Goal: Task Accomplishment & Management: Complete application form

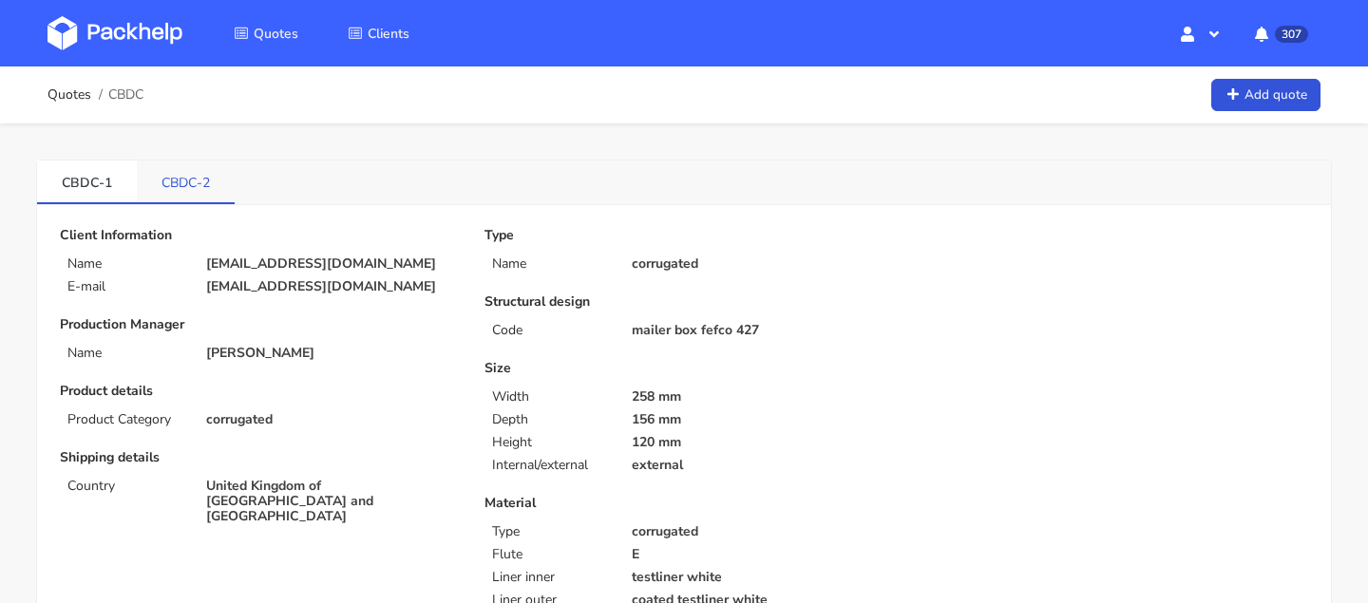
click at [164, 195] on link "CBDC-2" at bounding box center [186, 182] width 98 height 42
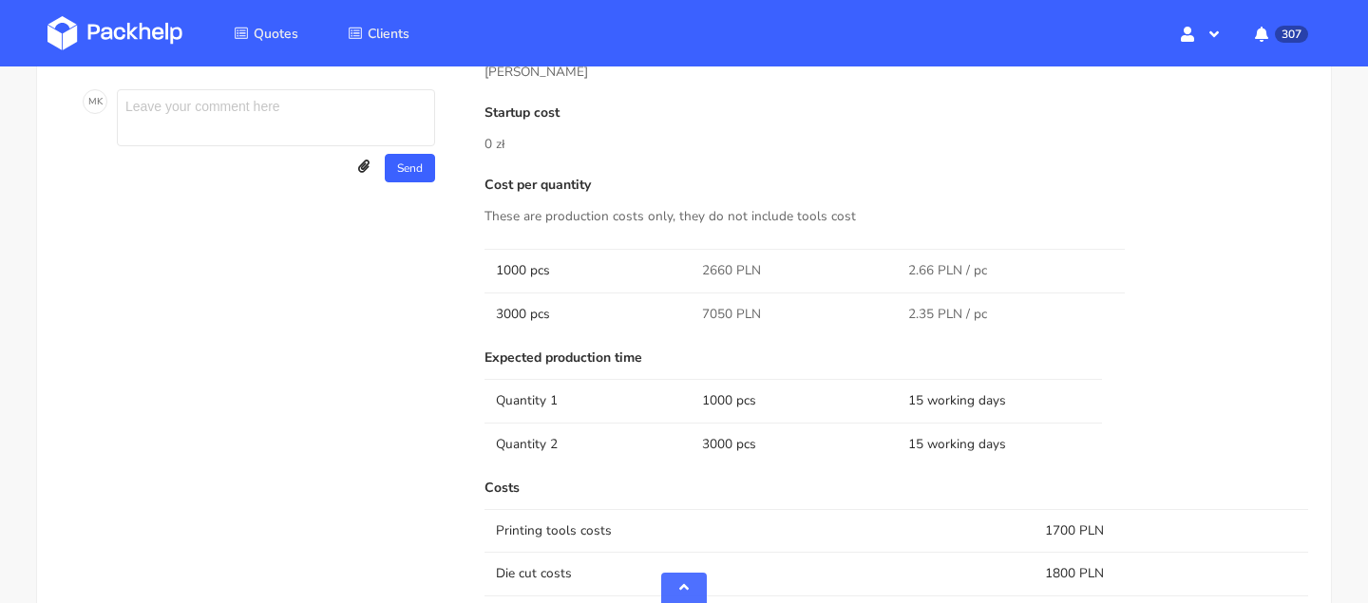
scroll to position [994, 0]
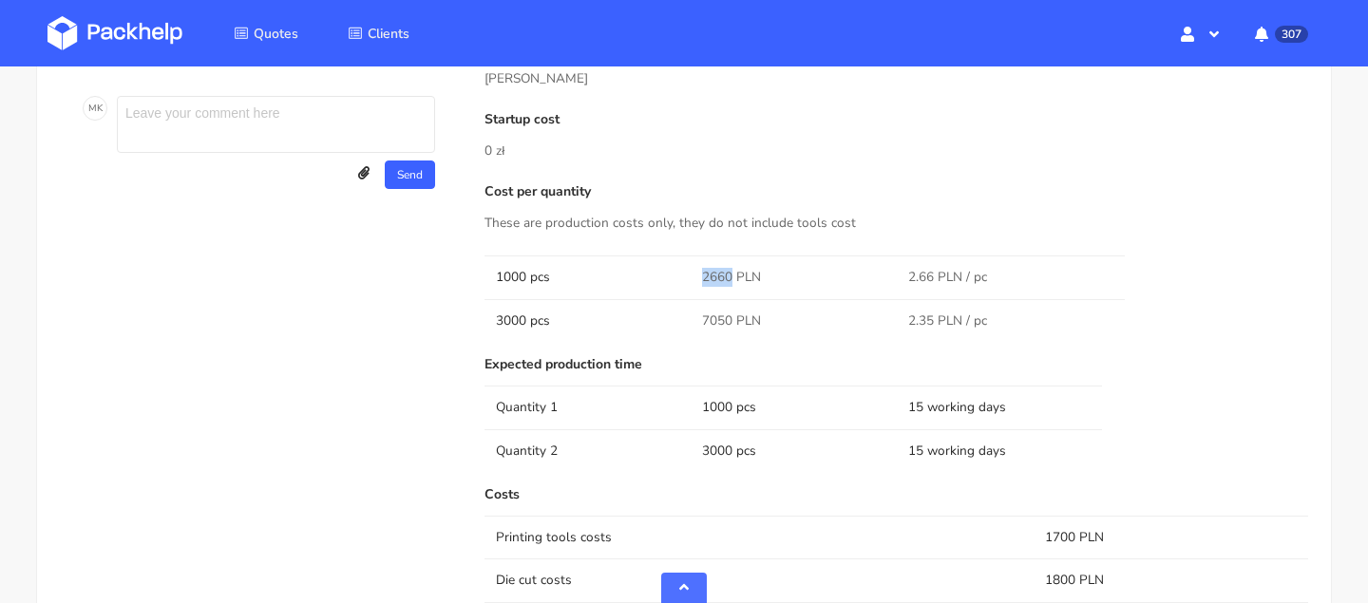
drag, startPoint x: 729, startPoint y: 278, endPoint x: 689, endPoint y: 277, distance: 39.9
click at [689, 277] on tr "1000 pcs 2660 PLN 2.66 PLN / pc" at bounding box center [896, 277] width 824 height 43
copy tr "2660"
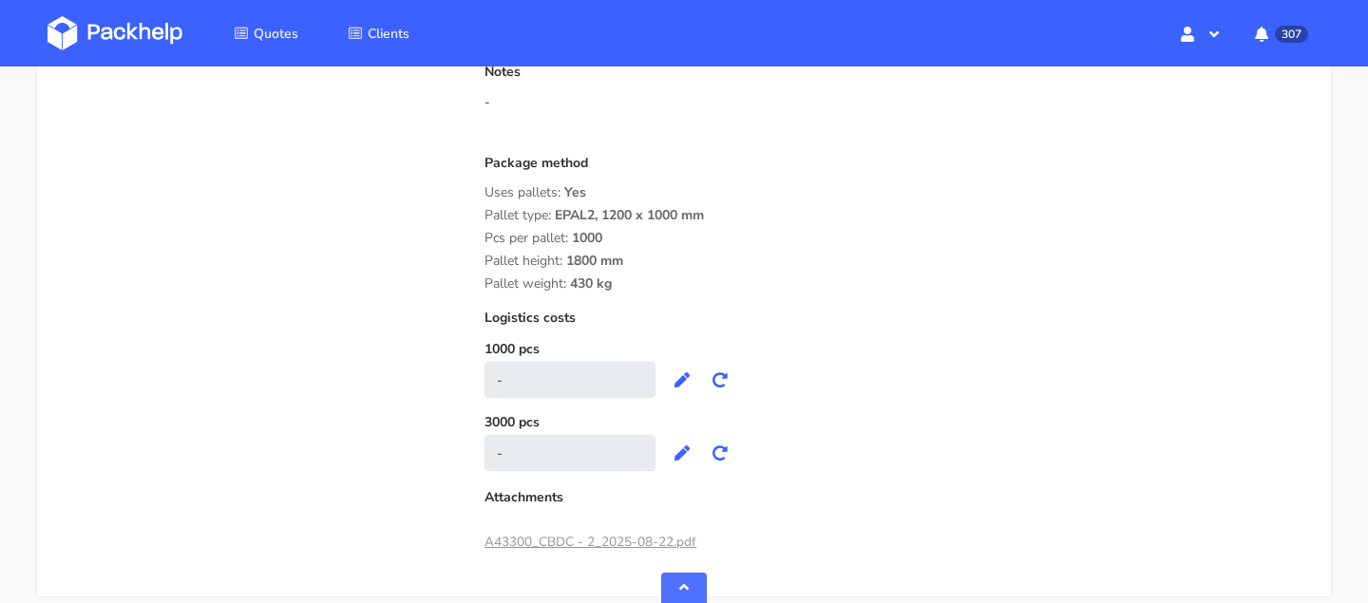
scroll to position [1107, 0]
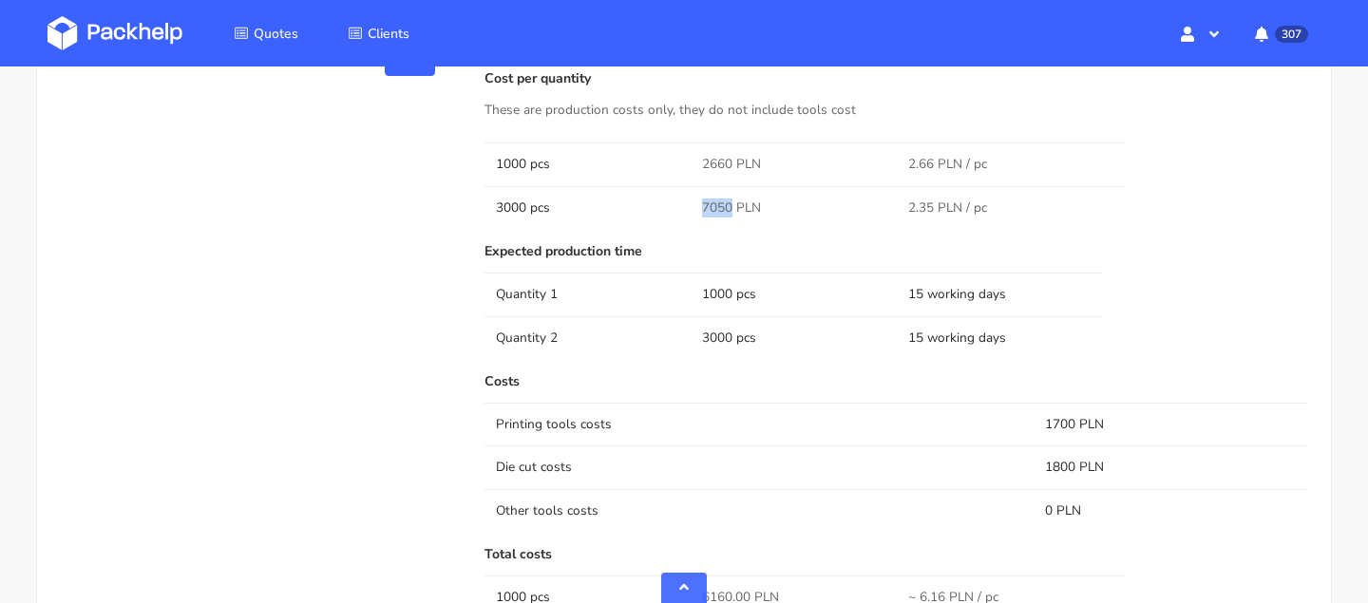
drag, startPoint x: 729, startPoint y: 210, endPoint x: 669, endPoint y: 210, distance: 59.8
click at [669, 210] on tr "3000 pcs 7050 PLN 2.35 PLN / pc" at bounding box center [896, 207] width 824 height 43
copy tr "7050"
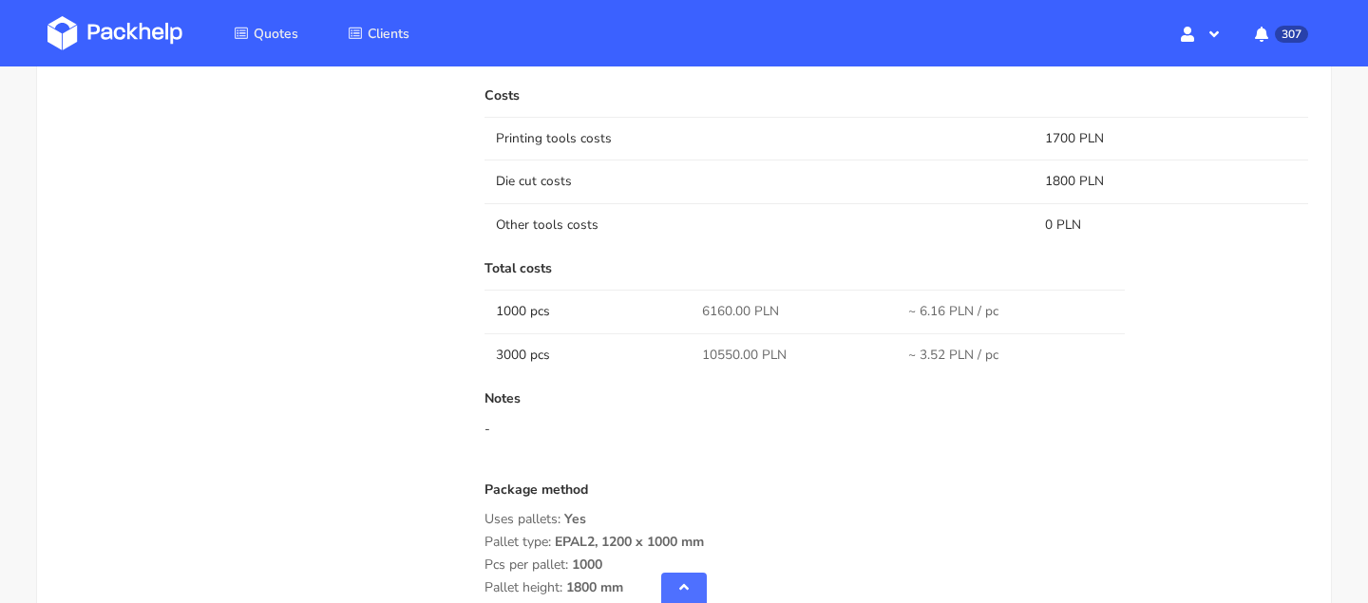
scroll to position [1422, 0]
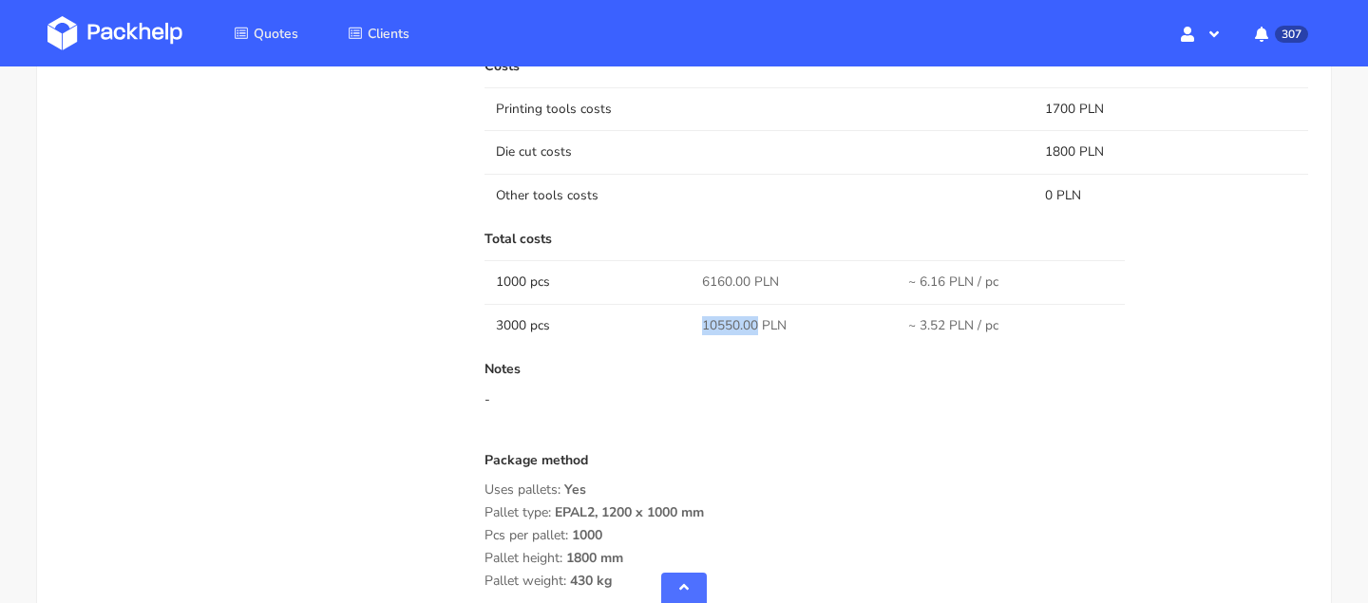
drag, startPoint x: 757, startPoint y: 329, endPoint x: 667, endPoint y: 329, distance: 90.2
click at [667, 329] on tr "3000 pcs 10550.00 PLN ~ 3.52 PLN / pc" at bounding box center [896, 325] width 824 height 43
copy tr "10550.00"
click at [747, 301] on td "6160.00 PLN" at bounding box center [794, 281] width 206 height 43
click at [741, 317] on span "10550.00 PLN" at bounding box center [744, 325] width 85 height 19
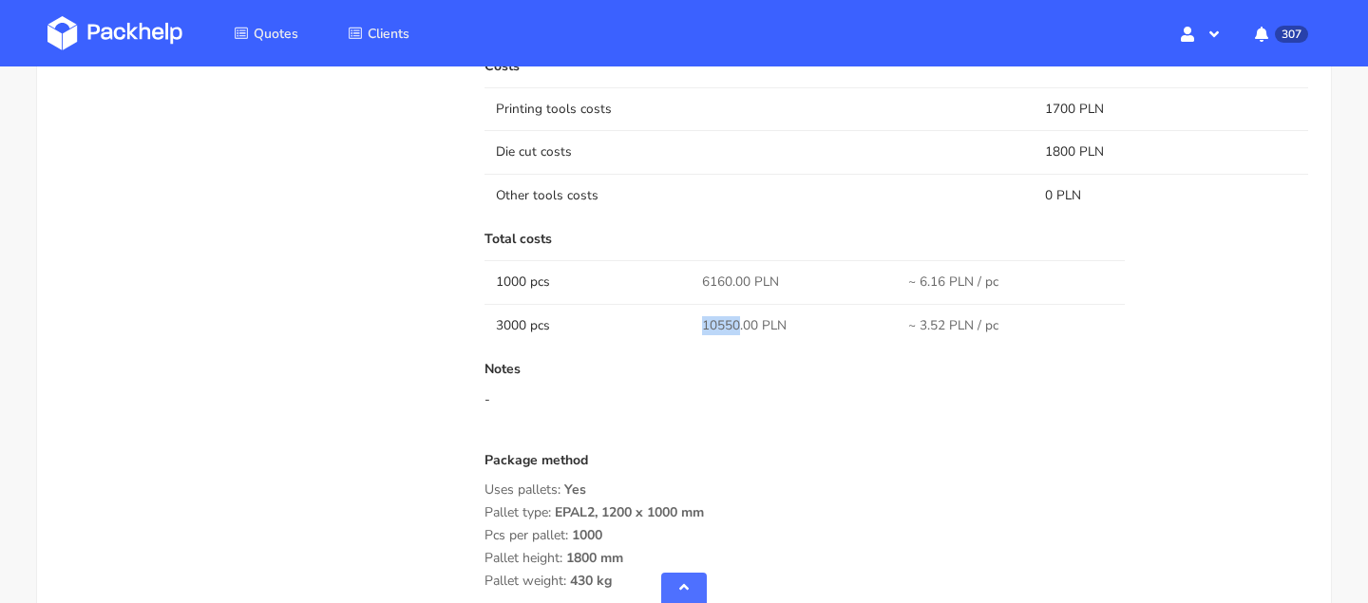
drag, startPoint x: 739, startPoint y: 319, endPoint x: 672, endPoint y: 319, distance: 67.4
click at [672, 319] on tr "3000 pcs 10550.00 PLN ~ 3.52 PLN / pc" at bounding box center [896, 325] width 824 height 43
copy tr "10550"
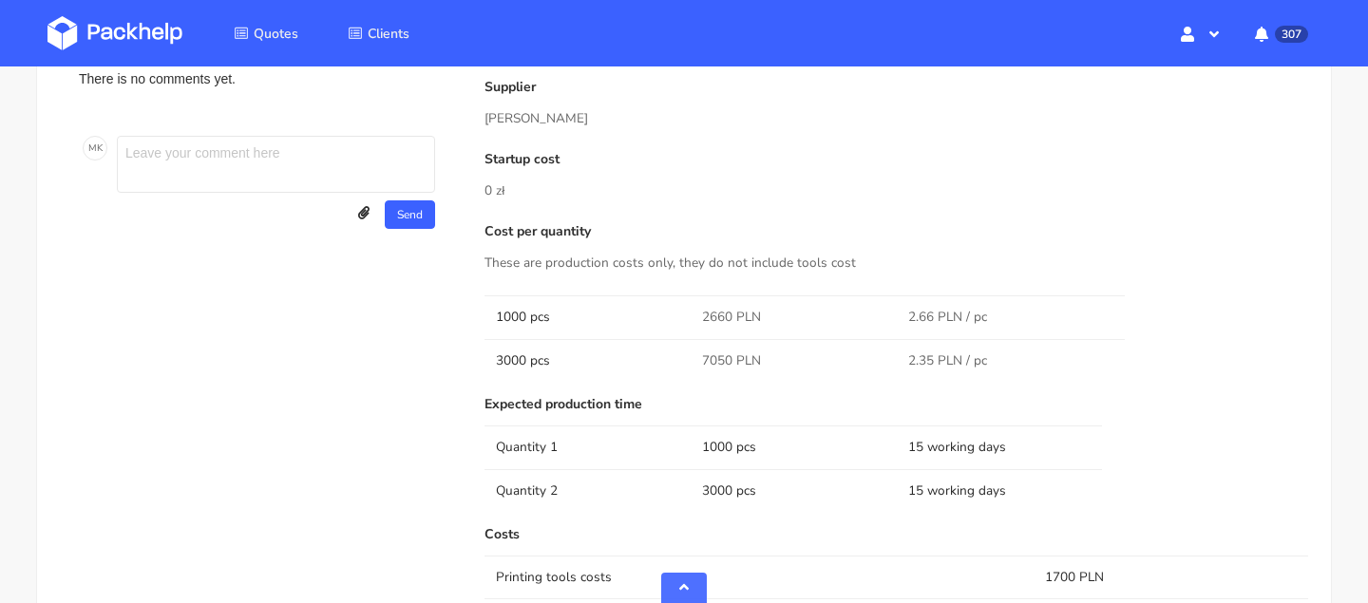
scroll to position [1502, 0]
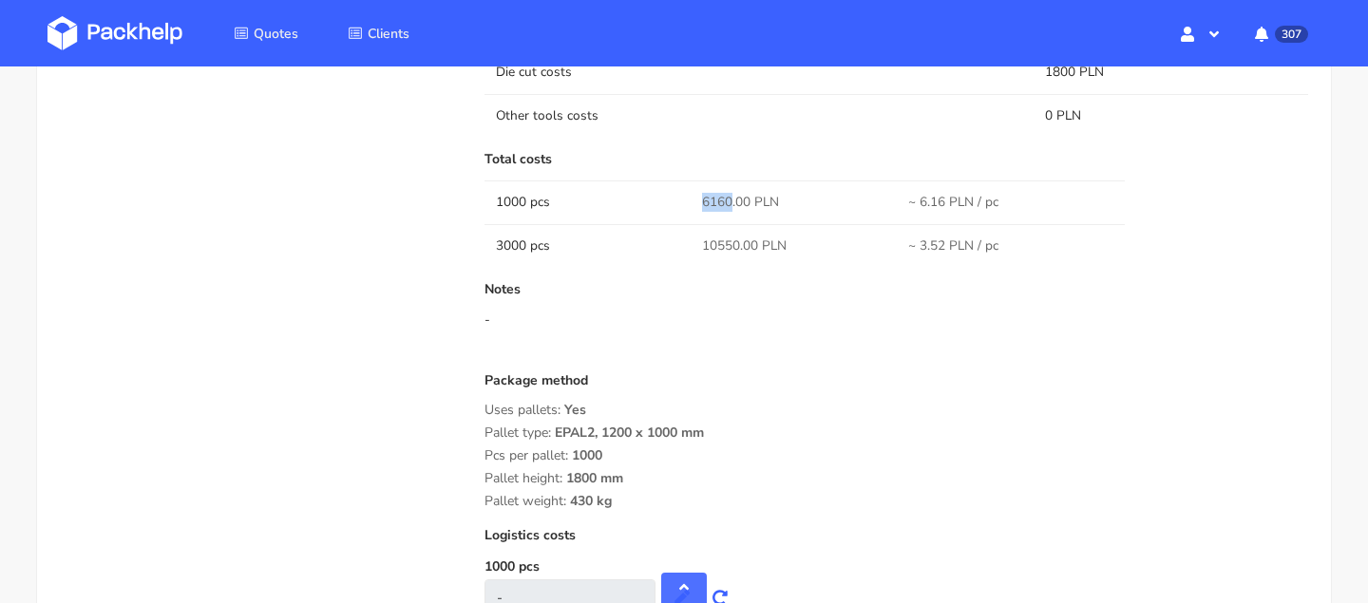
drag, startPoint x: 729, startPoint y: 193, endPoint x: 666, endPoint y: 193, distance: 63.6
click at [666, 193] on tr "1000 pcs 6160.00 PLN ~ 6.16 PLN / pc" at bounding box center [896, 201] width 824 height 43
copy tr "6160"
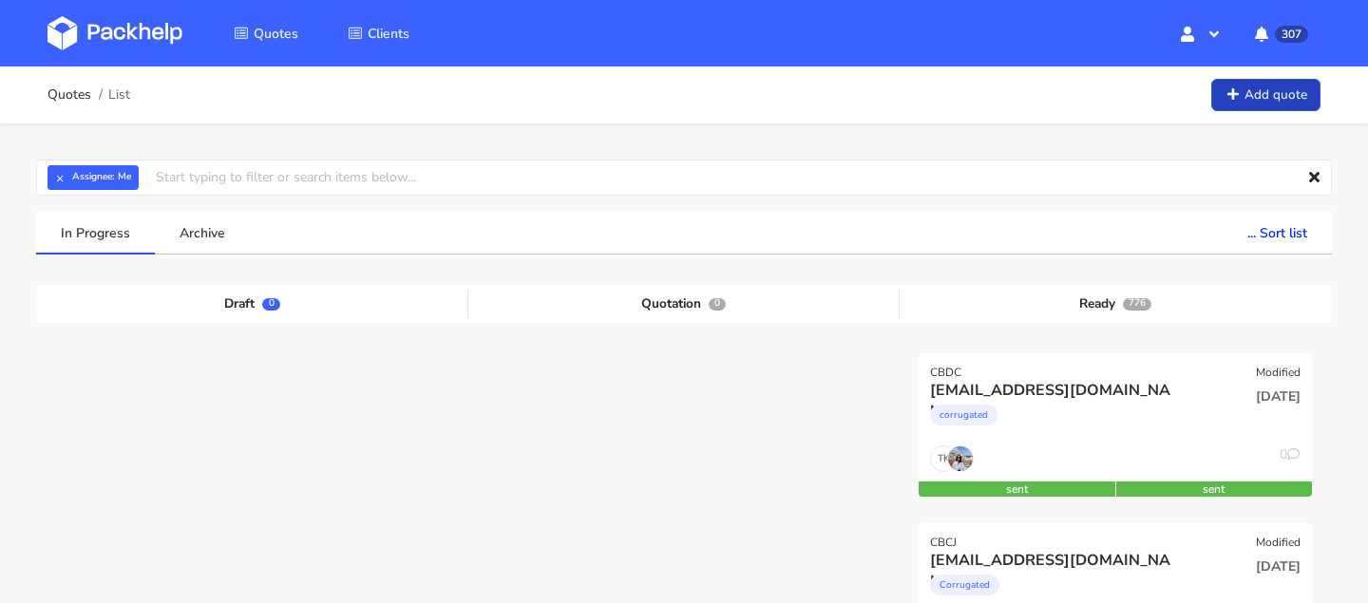
click at [1242, 91] on link "Add quote" at bounding box center [1265, 95] width 109 height 33
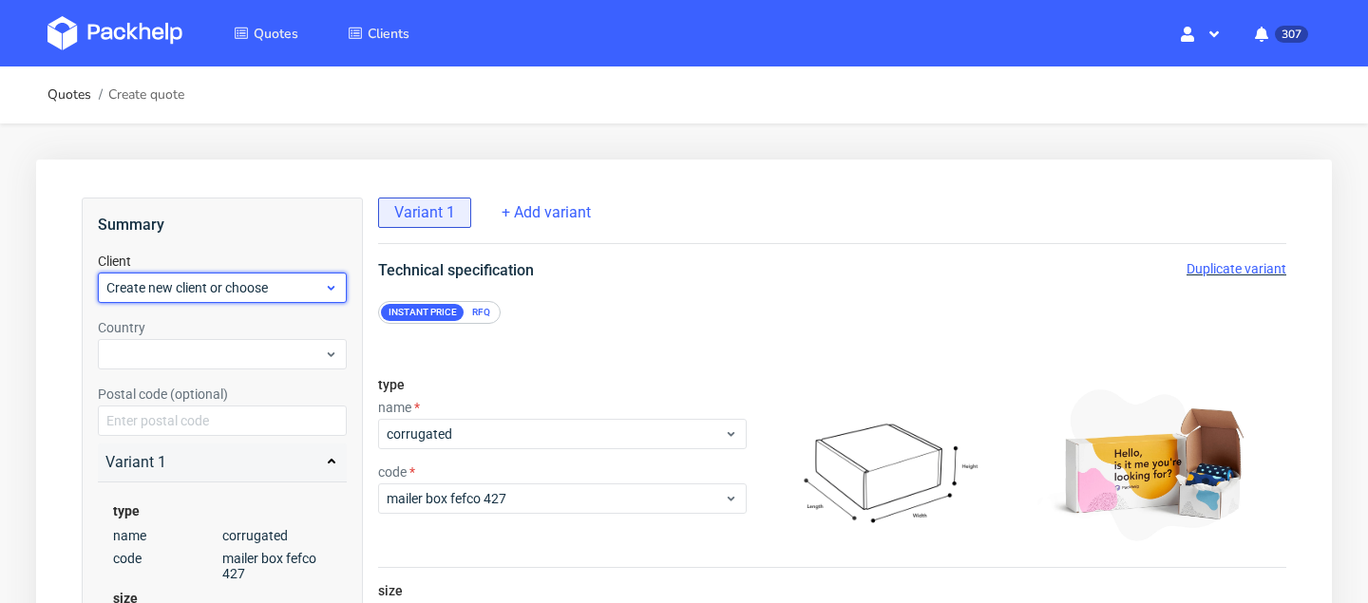
click at [229, 282] on span "Create new client or choose" at bounding box center [215, 287] width 218 height 19
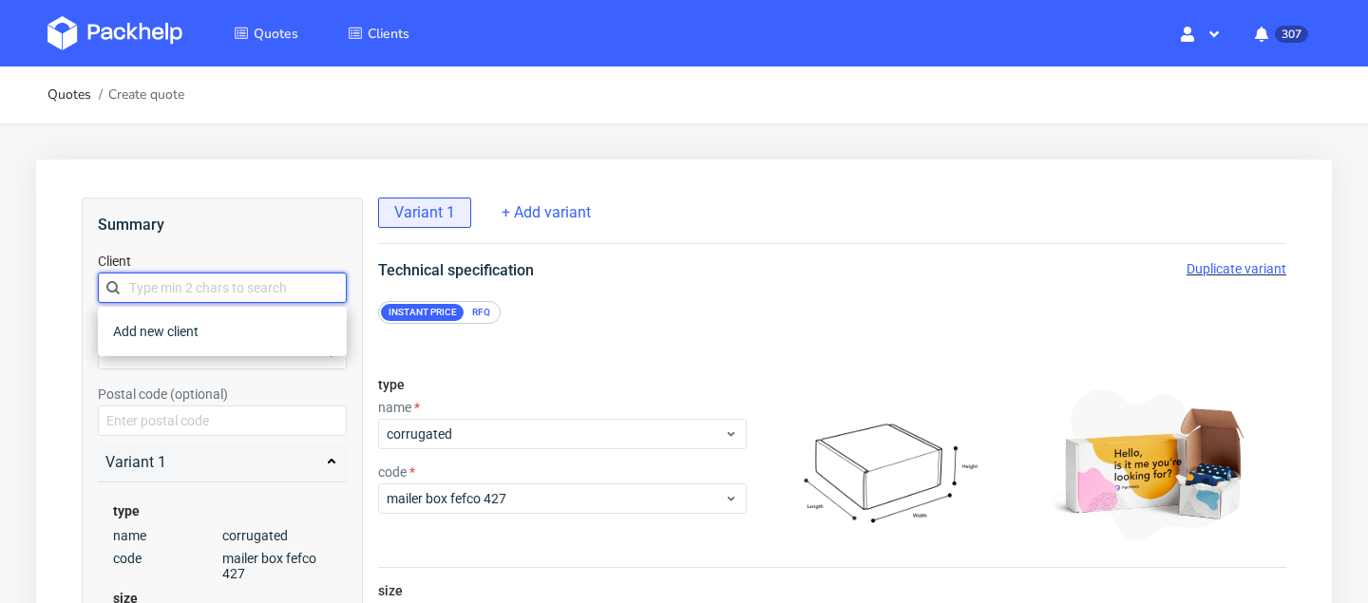
paste input "Dzień dobry, Panie Arku, Bardzo mi miło się z Panem połączyć :) Kasia Doleżał p…"
type input "Dzień dobry, Panie Arku, Bardzo mi miło się z Panem połączyć :) Kasia Doleżał p…"
click at [229, 282] on input "Dzień dobry, Panie Arku, Bardzo mi miło się z Panem połączyć :) Kasia Doleżał p…" at bounding box center [222, 288] width 249 height 30
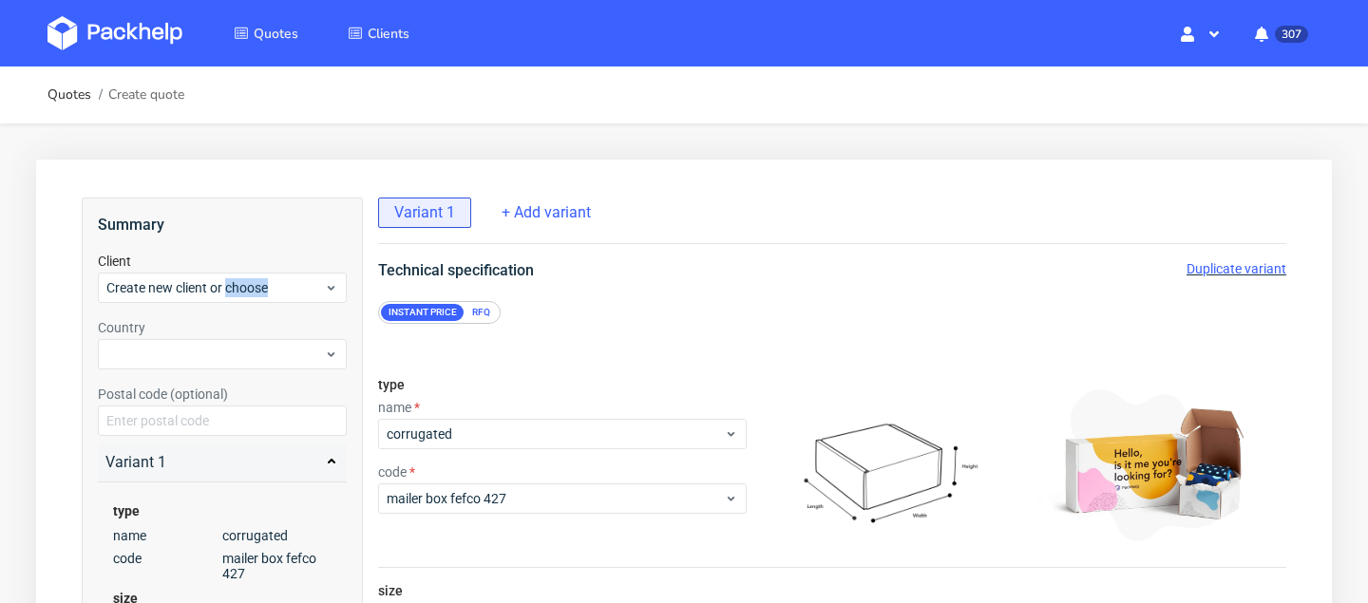
click at [229, 282] on span "Create new client or choose" at bounding box center [215, 287] width 218 height 19
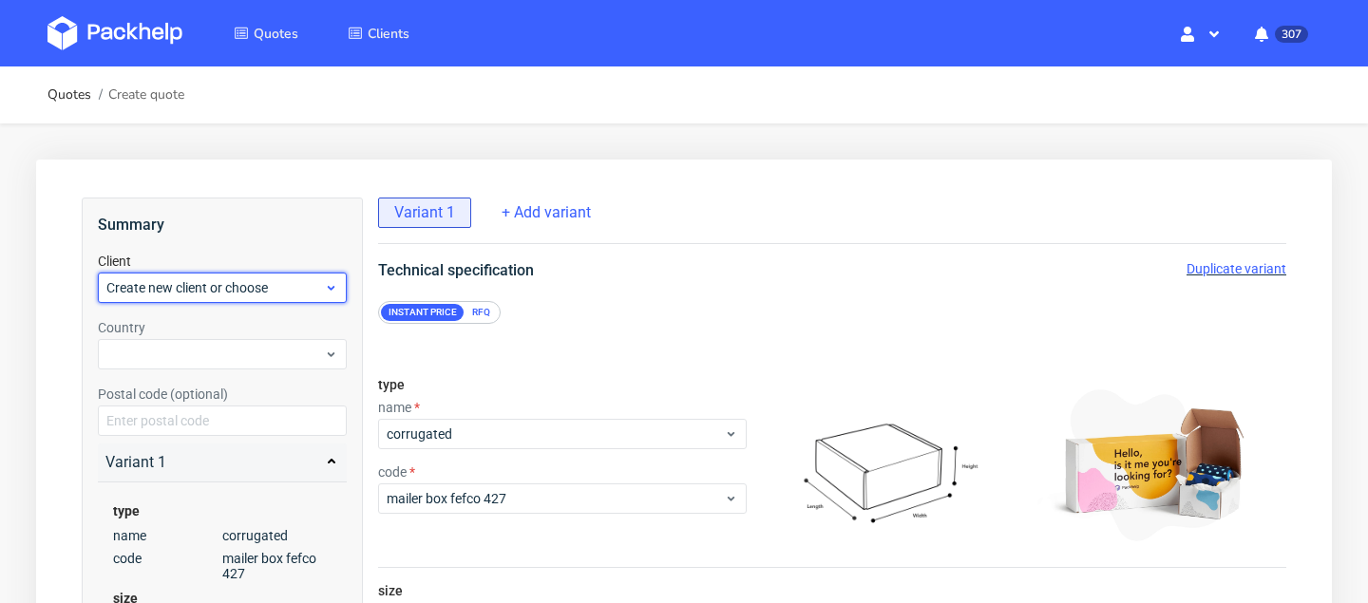
click at [202, 289] on span "Create new client or choose" at bounding box center [215, 287] width 218 height 19
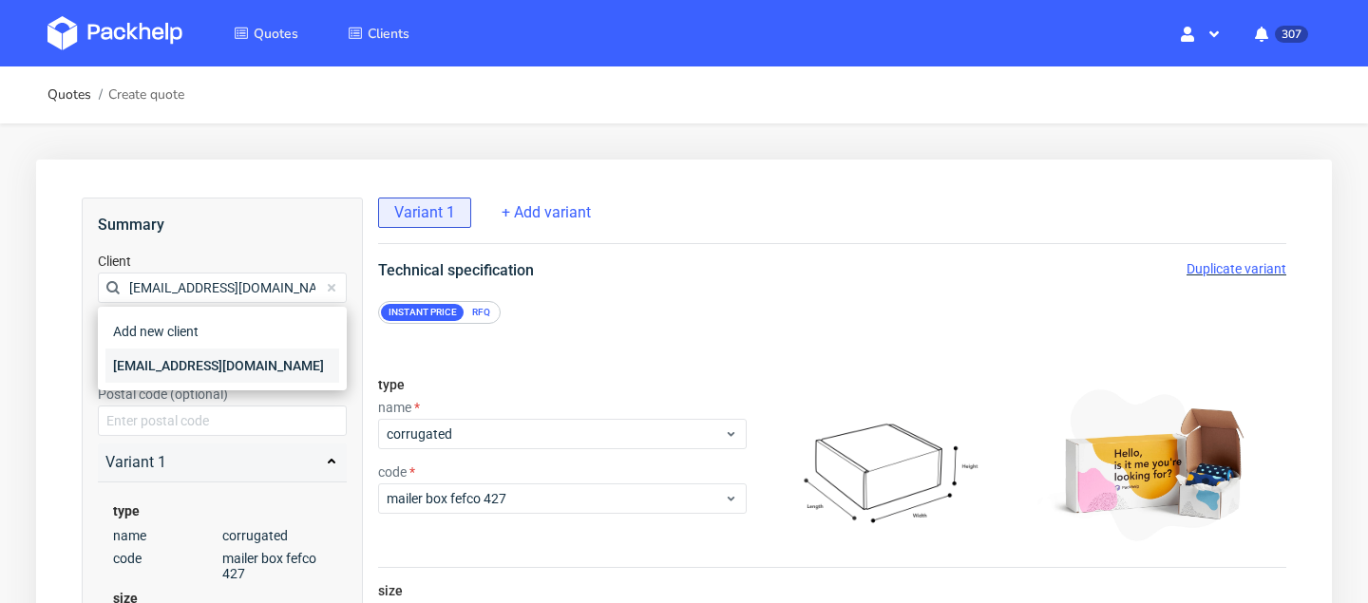
type input "Arek@bohemisoul.com"
click at [212, 368] on div "arek@bohemisoul.com" at bounding box center [222, 366] width 234 height 34
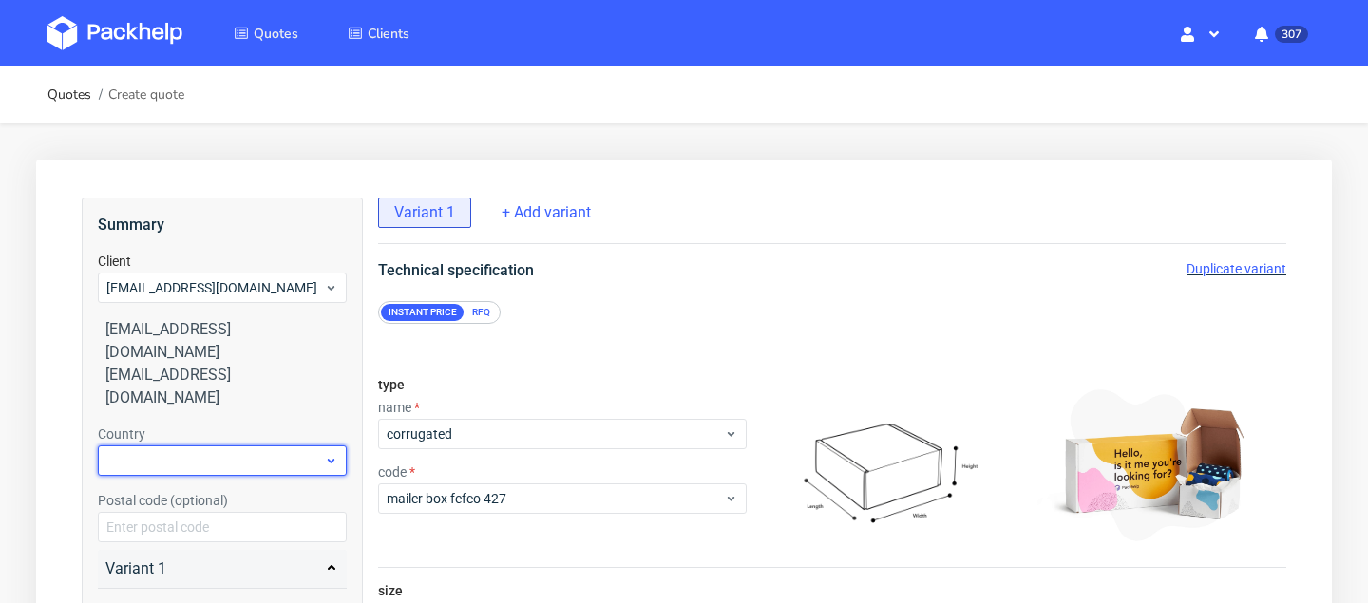
click at [208, 445] on div at bounding box center [222, 460] width 249 height 30
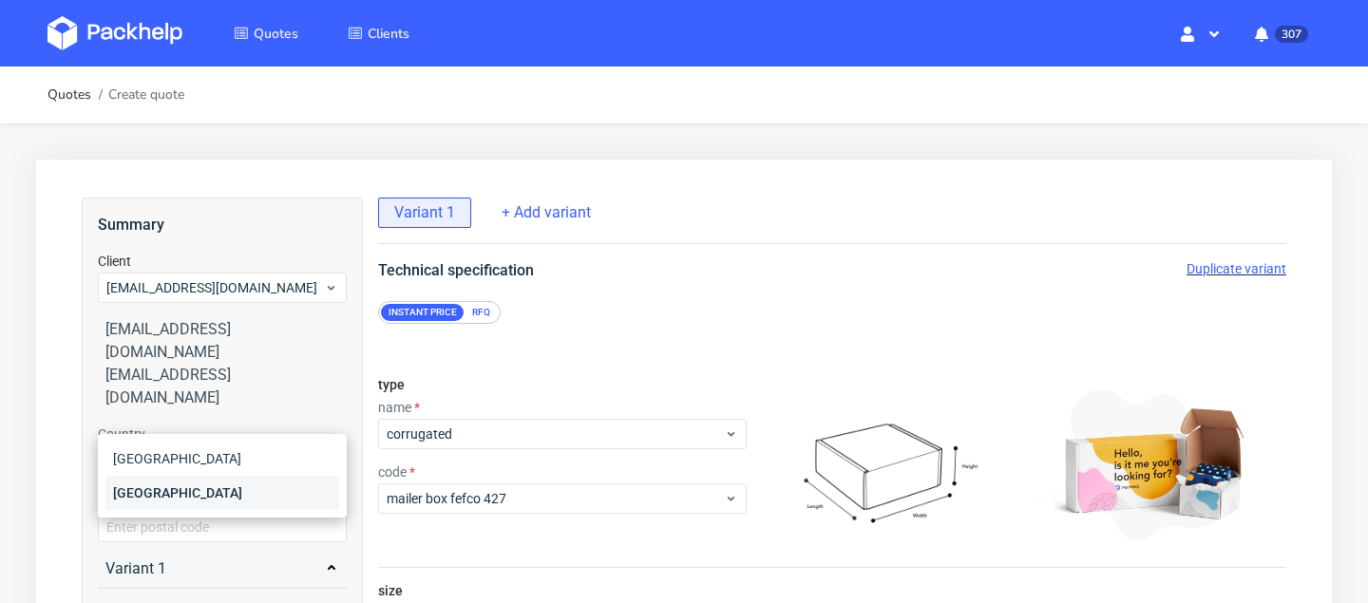
type input "pol"
click at [219, 487] on div "[GEOGRAPHIC_DATA]" at bounding box center [222, 493] width 234 height 34
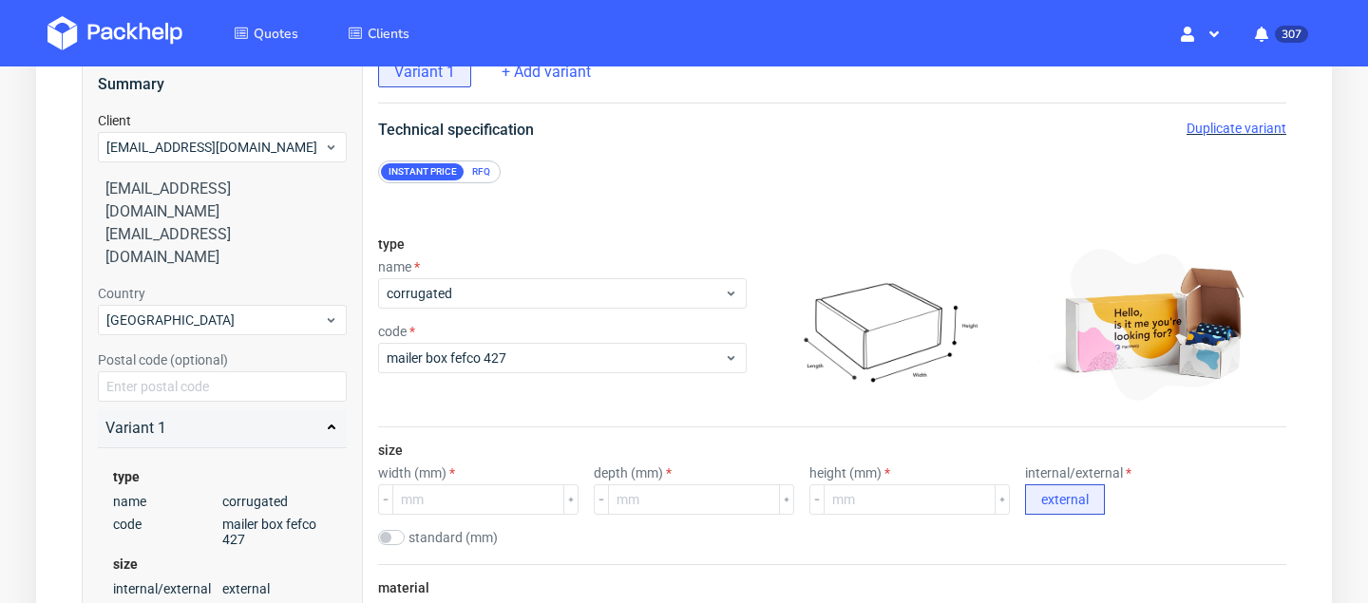
scroll to position [167, 0]
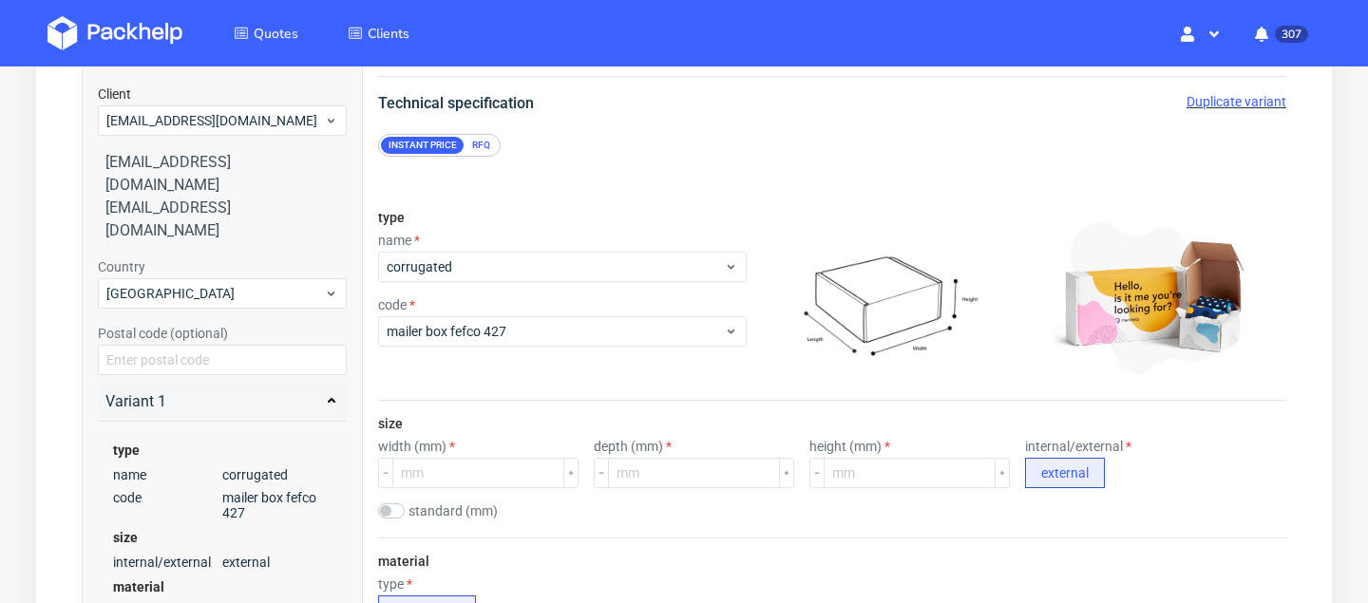
click at [480, 142] on div "RFQ" at bounding box center [480, 145] width 33 height 17
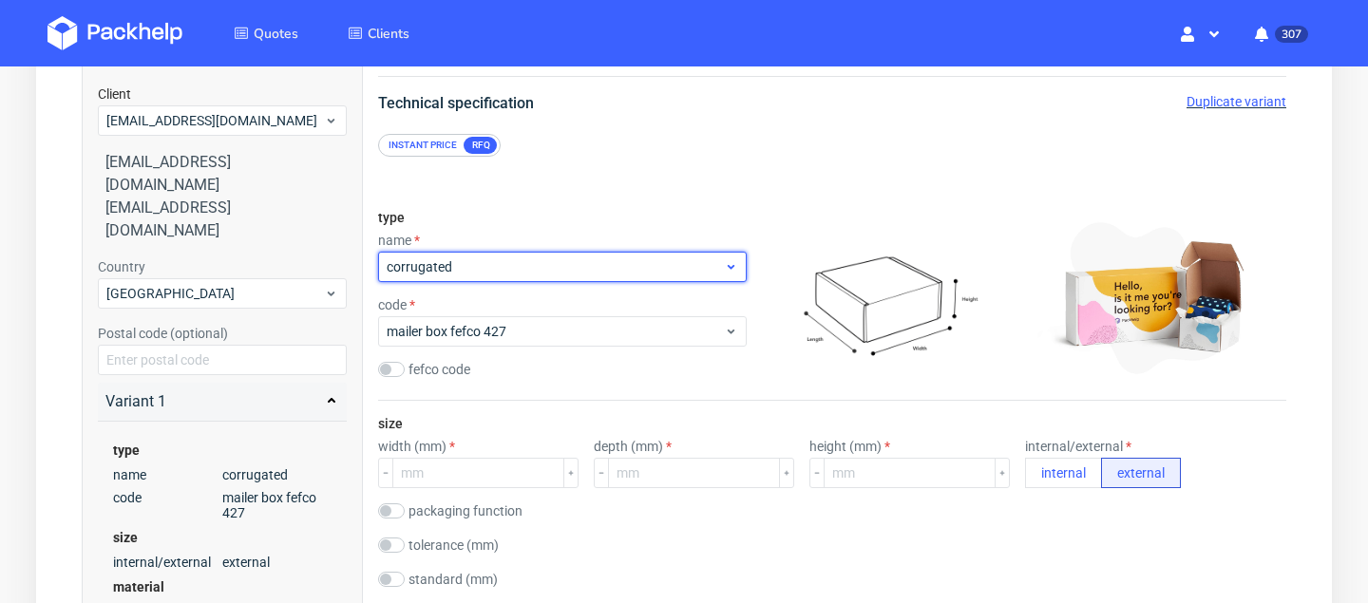
click at [459, 262] on span "corrugated" at bounding box center [555, 266] width 337 height 19
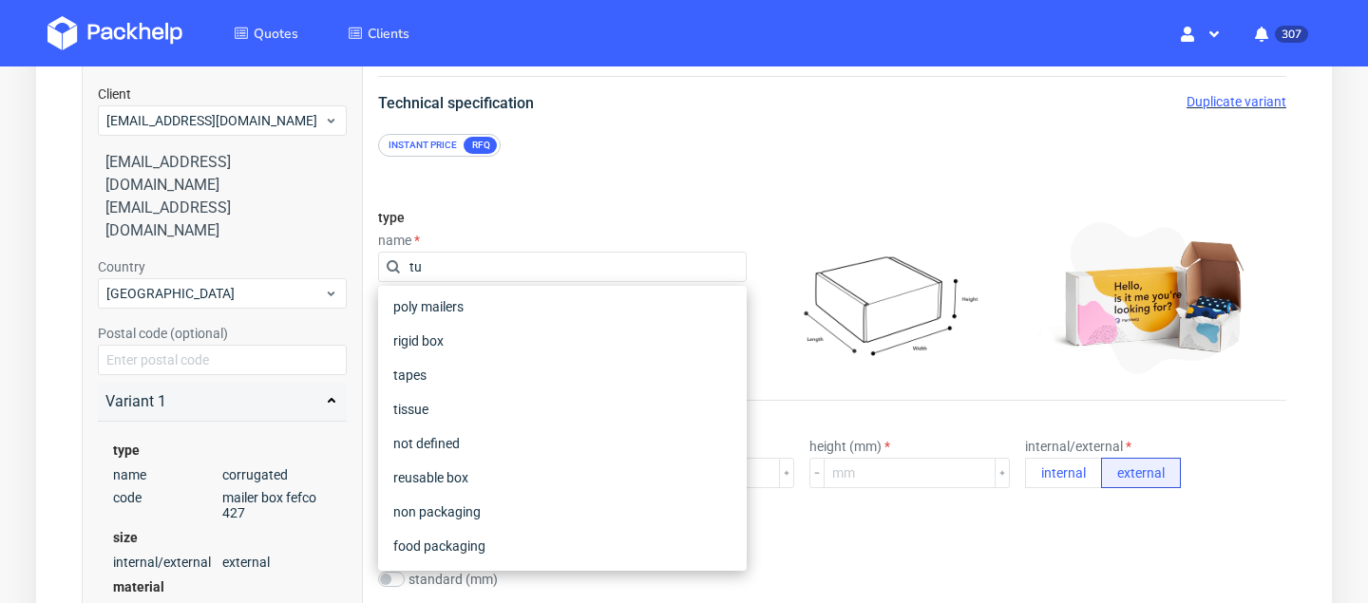
scroll to position [0, 0]
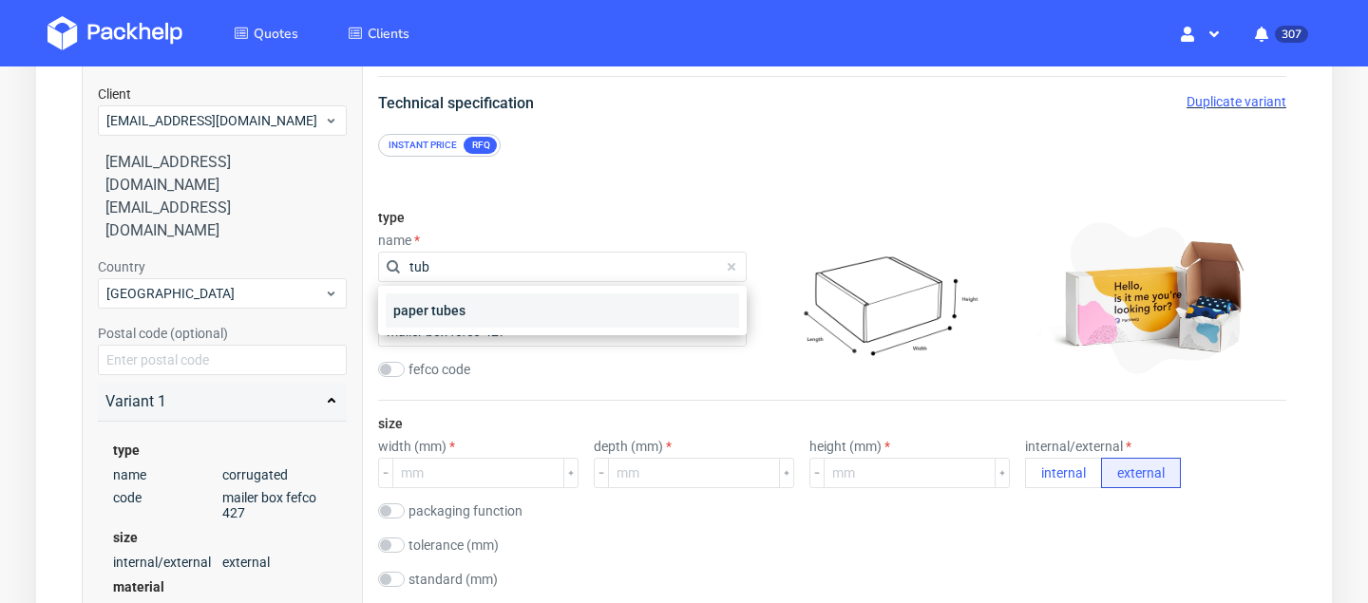
type input "tub"
click at [466, 304] on div "paper tubes" at bounding box center [562, 311] width 353 height 34
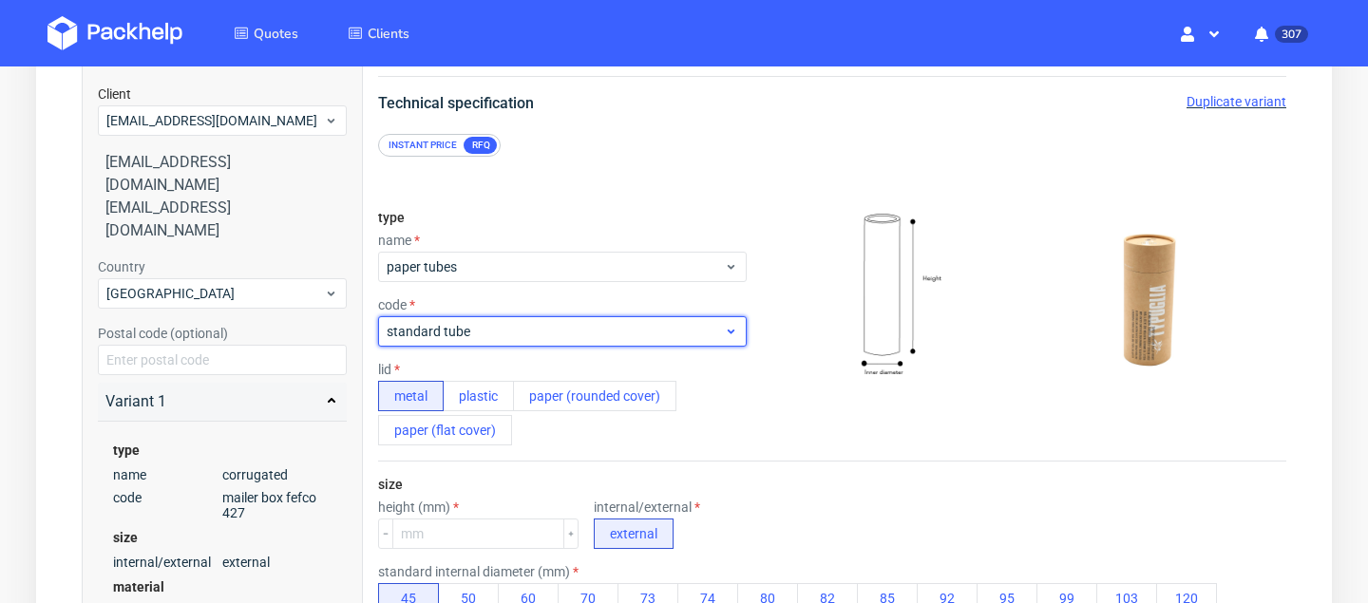
click at [469, 338] on span "standard tube" at bounding box center [555, 331] width 337 height 19
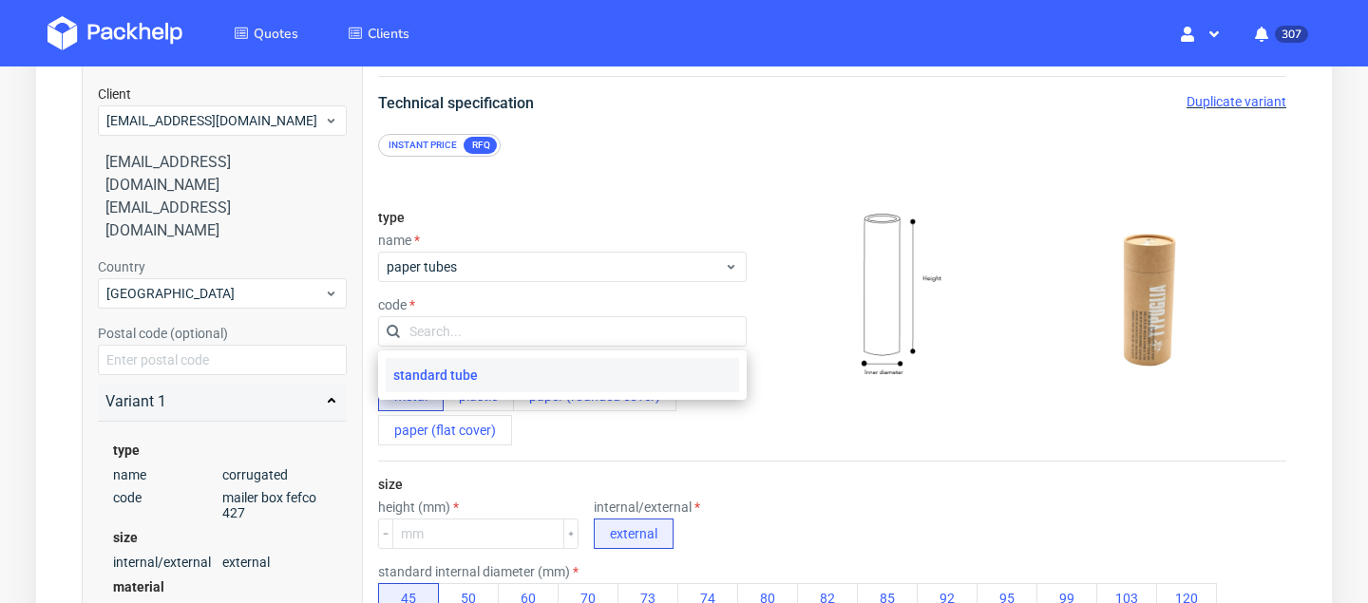
click at [848, 376] on img at bounding box center [887, 297] width 190 height 190
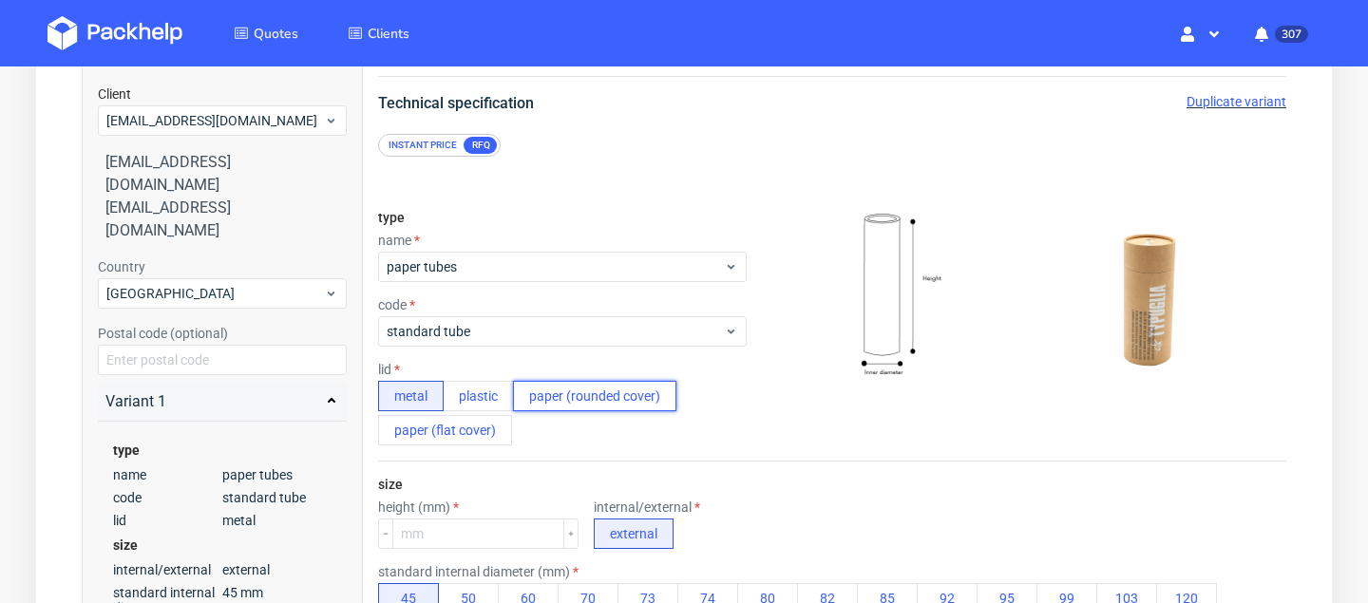
click at [549, 394] on button "paper (rounded cover)" at bounding box center [594, 396] width 163 height 30
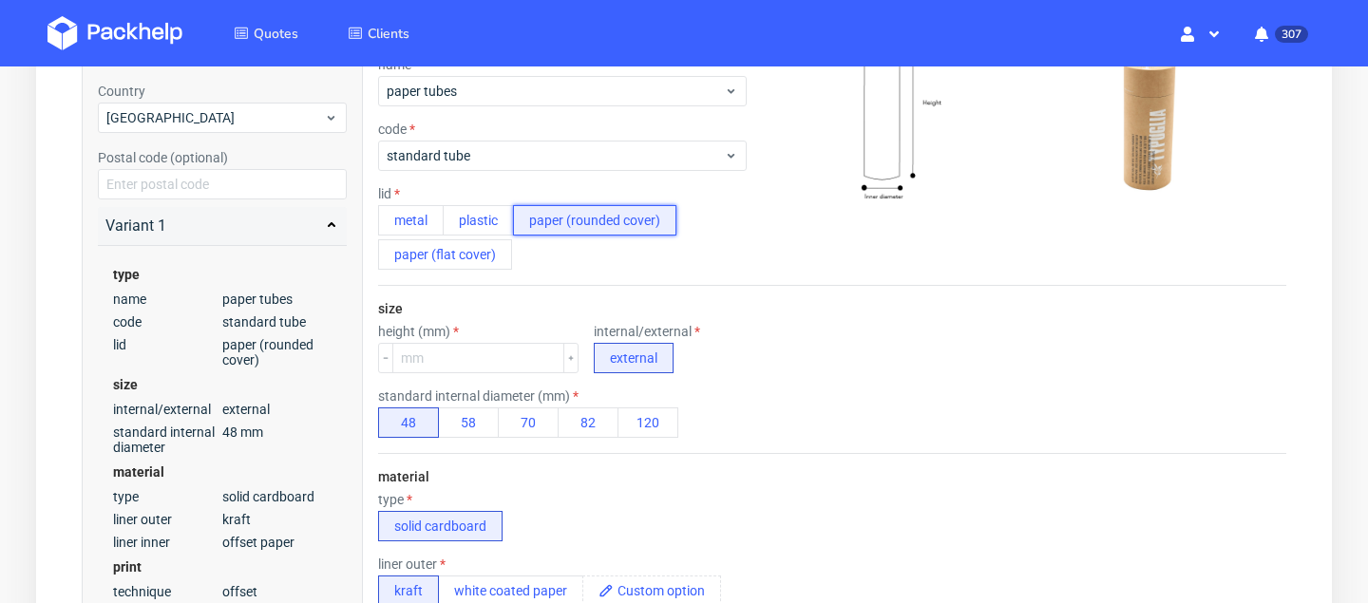
scroll to position [361, 0]
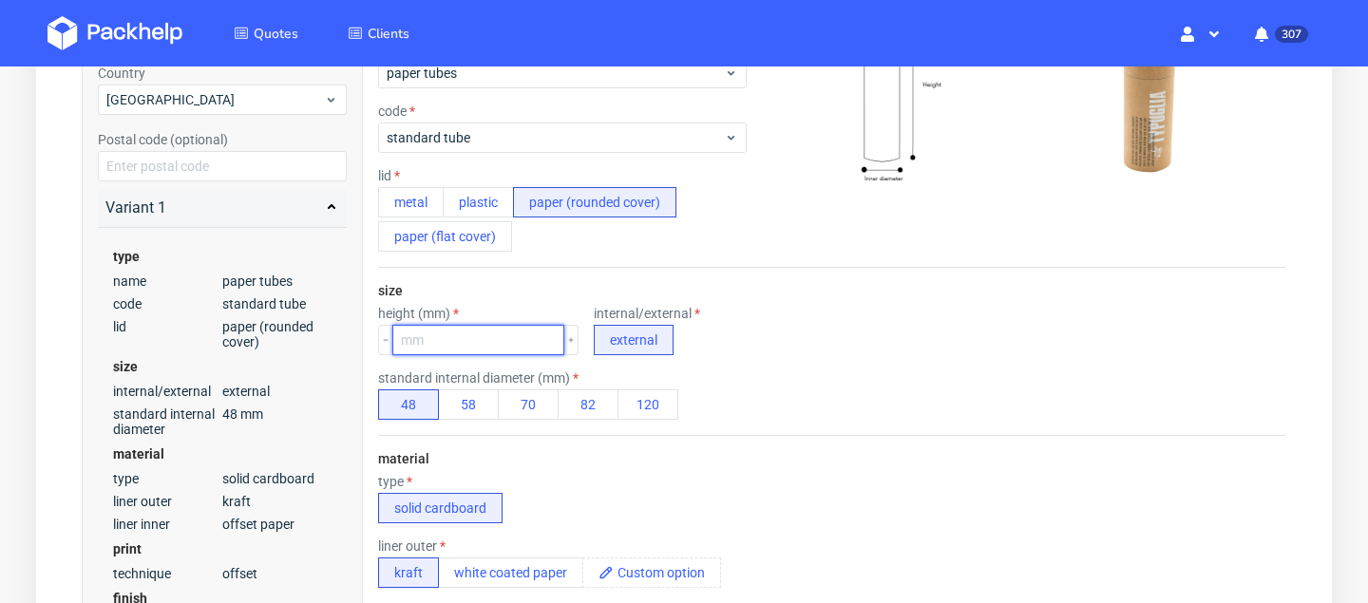
click at [453, 346] on input "number" at bounding box center [478, 340] width 172 height 30
type input "50"
click at [641, 262] on div "type name paper tubes code standard tube lid metal plastic paper (rounded cover…" at bounding box center [562, 134] width 369 height 266
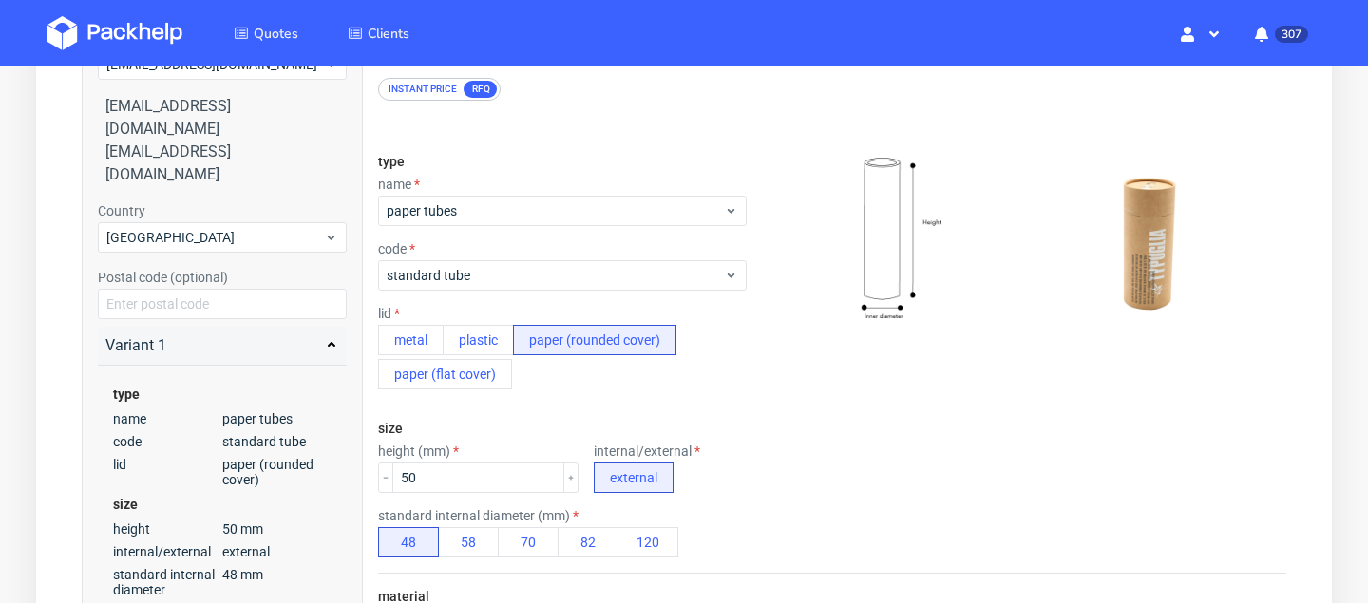
scroll to position [313, 0]
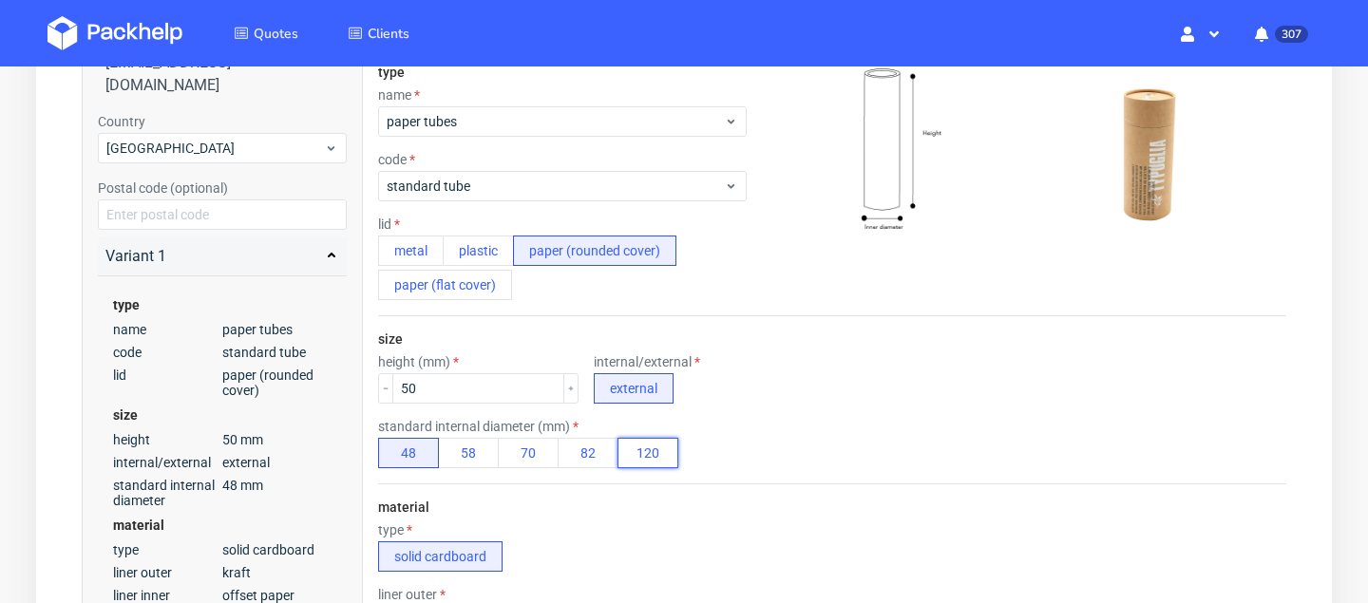
click at [653, 448] on button "120" at bounding box center [647, 453] width 61 height 30
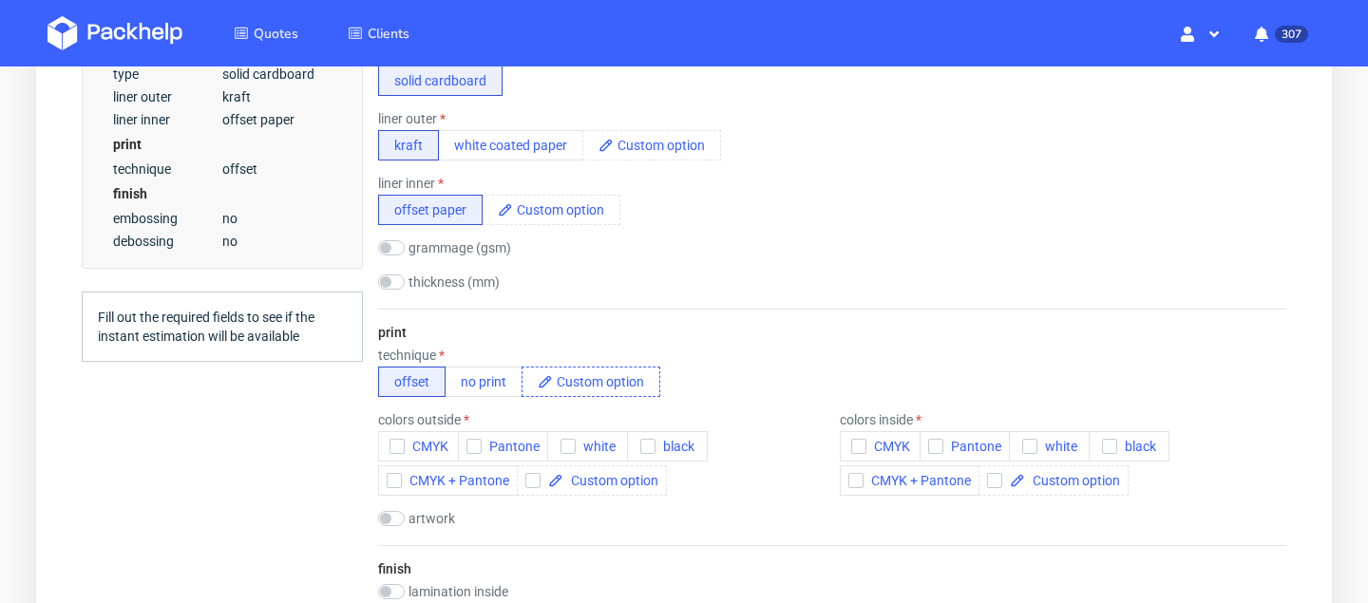
scroll to position [828, 0]
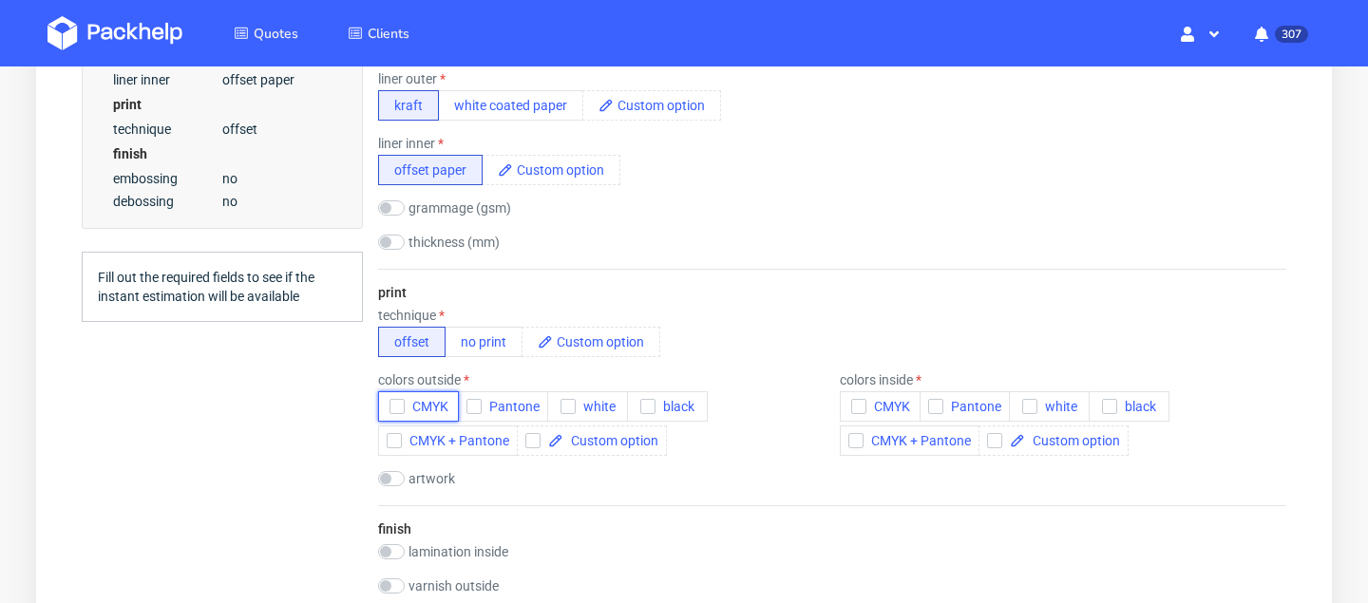
click at [408, 405] on span "CMYK" at bounding box center [427, 406] width 44 height 15
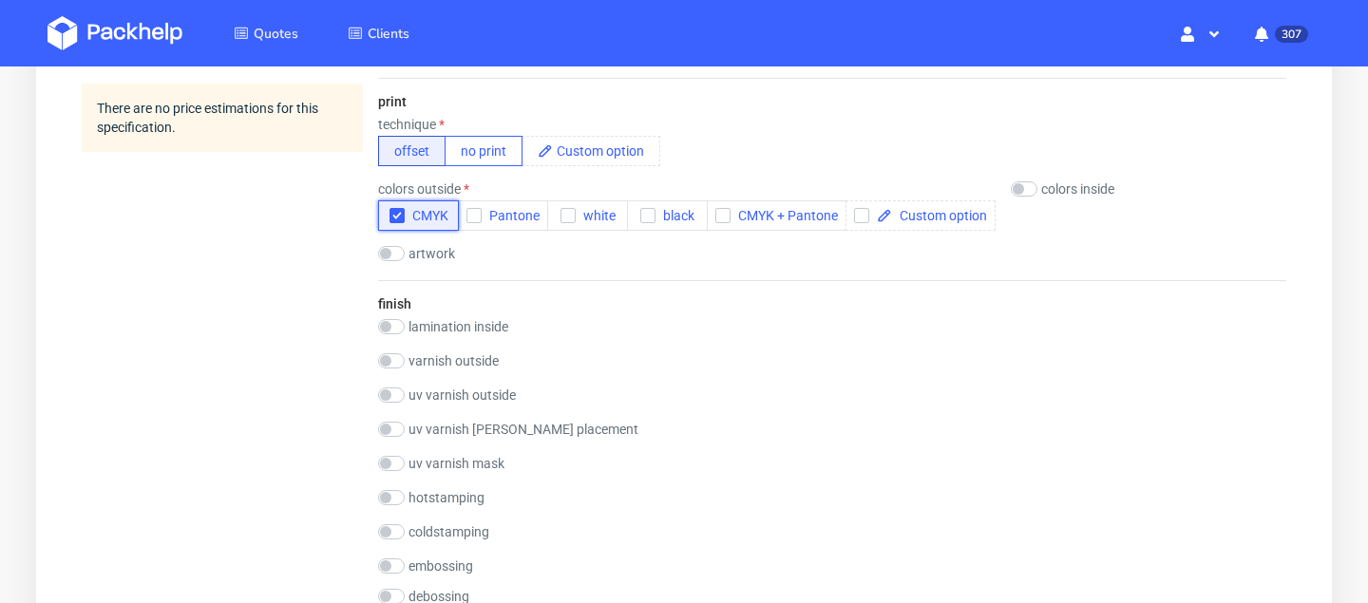
scroll to position [1014, 0]
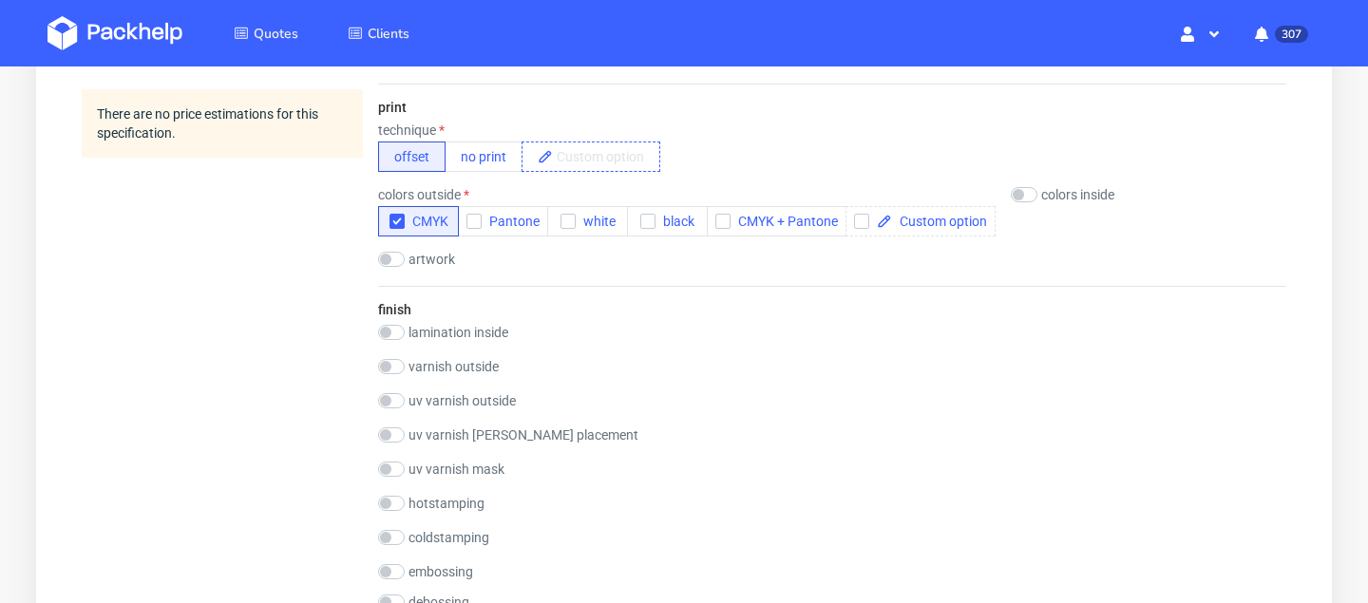
click at [582, 149] on span at bounding box center [606, 156] width 106 height 28
click at [595, 290] on div "finish lamination inside PE(HDPE) ALU varnish outside gloss matt Soft touch ant…" at bounding box center [832, 472] width 908 height 373
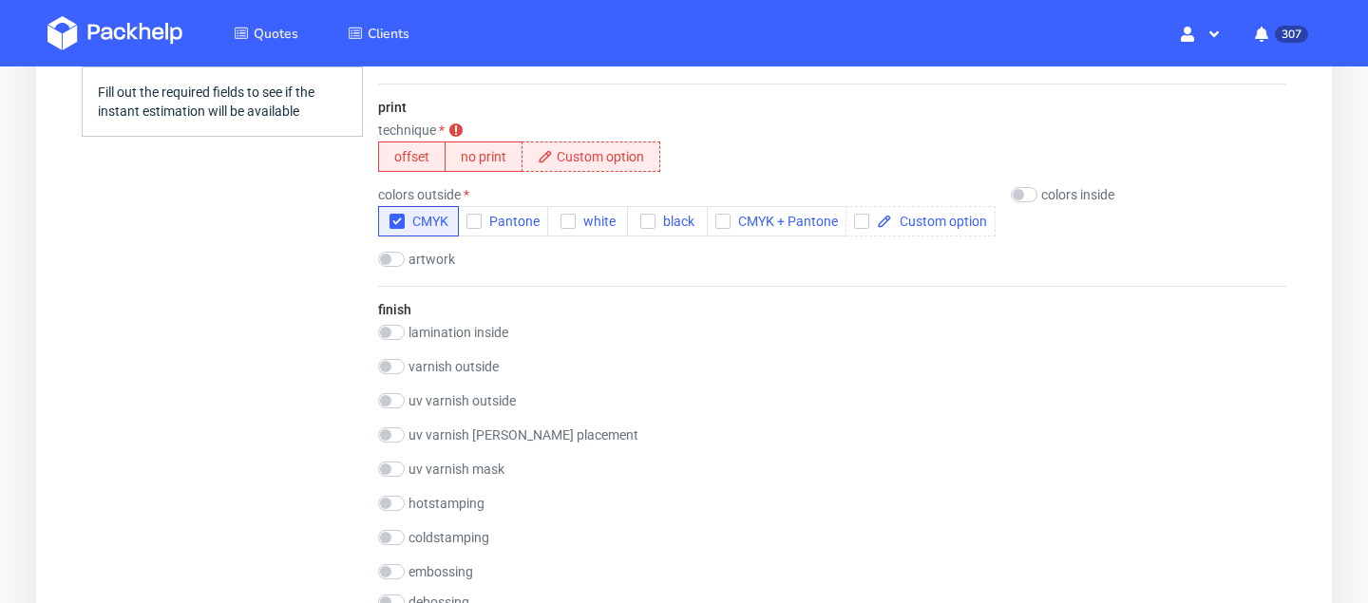
click at [854, 244] on div "print technique technique is required offset no print colors outside CMYK Panto…" at bounding box center [832, 185] width 908 height 202
click at [513, 216] on span "Pantone" at bounding box center [511, 221] width 58 height 15
click at [398, 219] on use "button" at bounding box center [396, 221] width 9 height 7
click at [412, 152] on button "offset" at bounding box center [411, 157] width 67 height 30
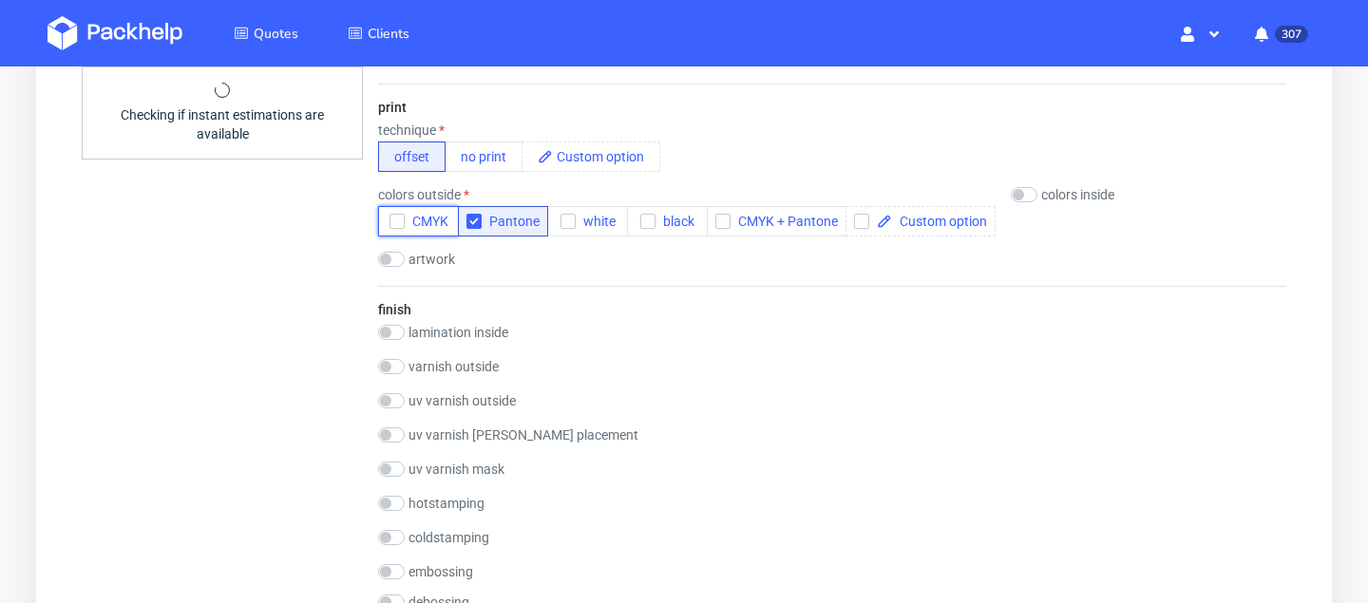
click at [423, 224] on span "CMYK" at bounding box center [427, 221] width 44 height 15
click at [503, 224] on span "Pantone" at bounding box center [511, 221] width 58 height 15
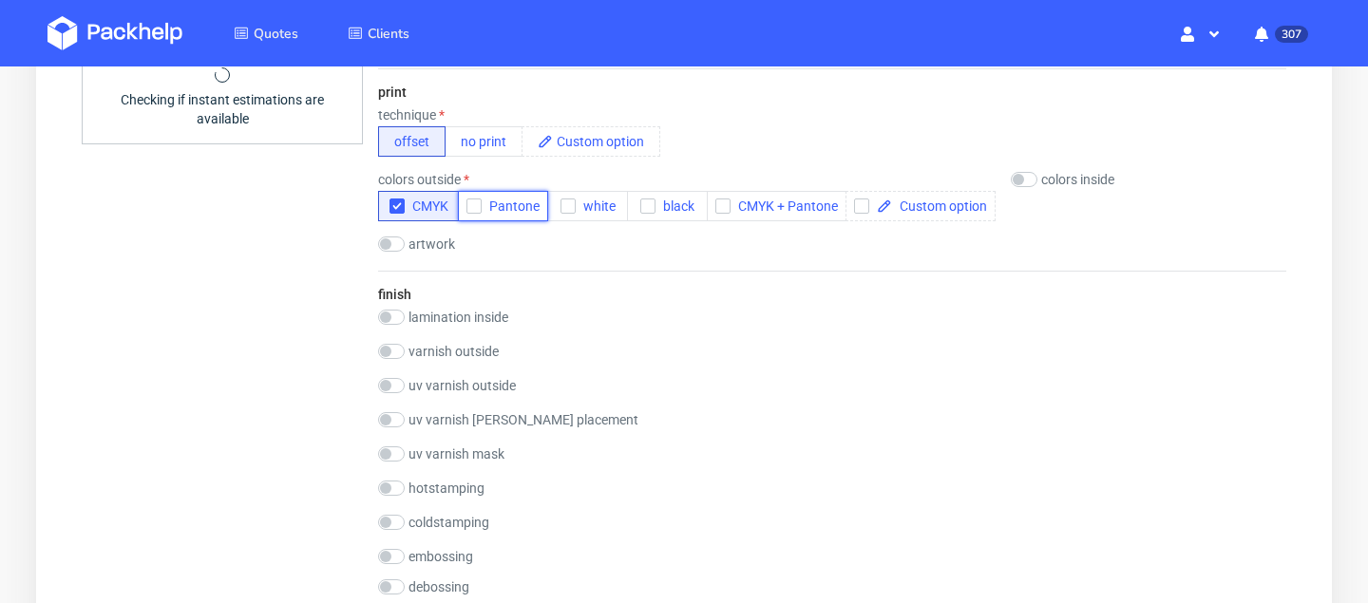
scroll to position [1003, 0]
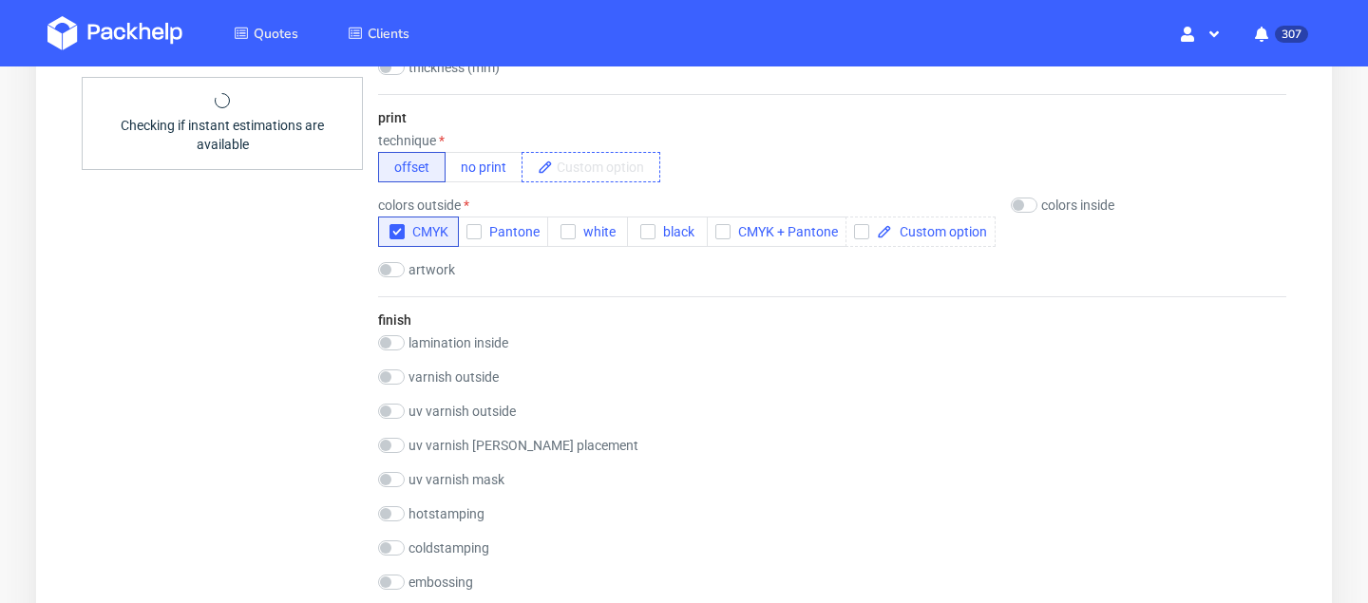
click at [578, 164] on span at bounding box center [606, 167] width 106 height 28
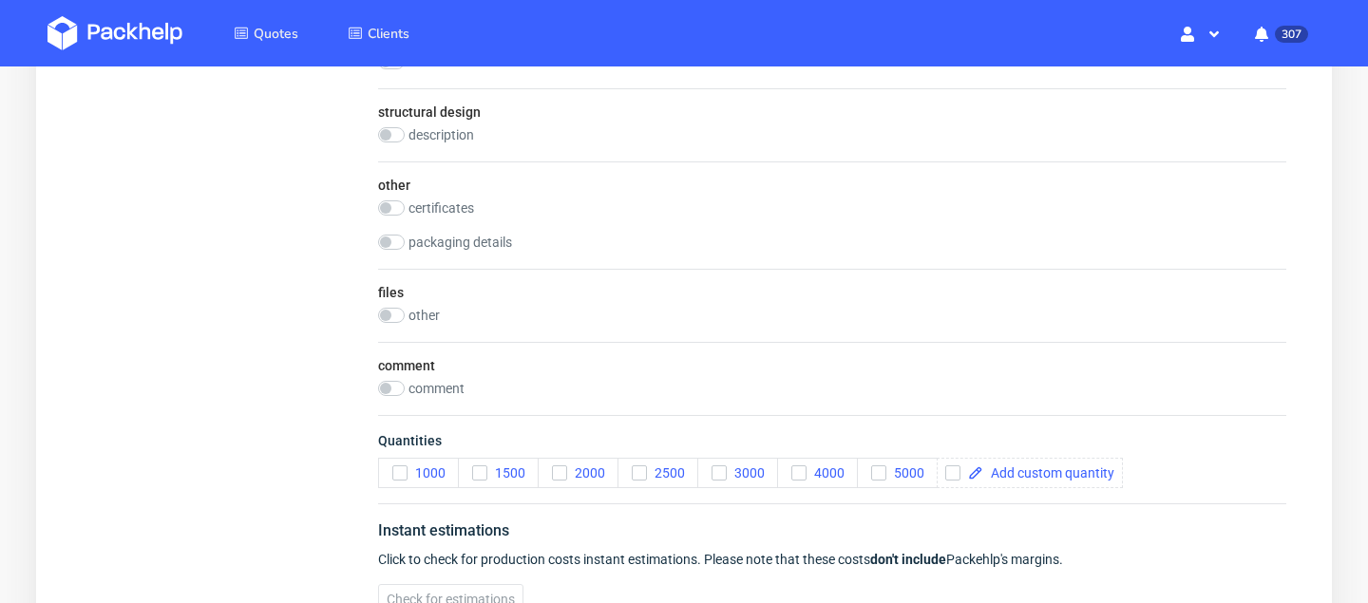
scroll to position [1687, 0]
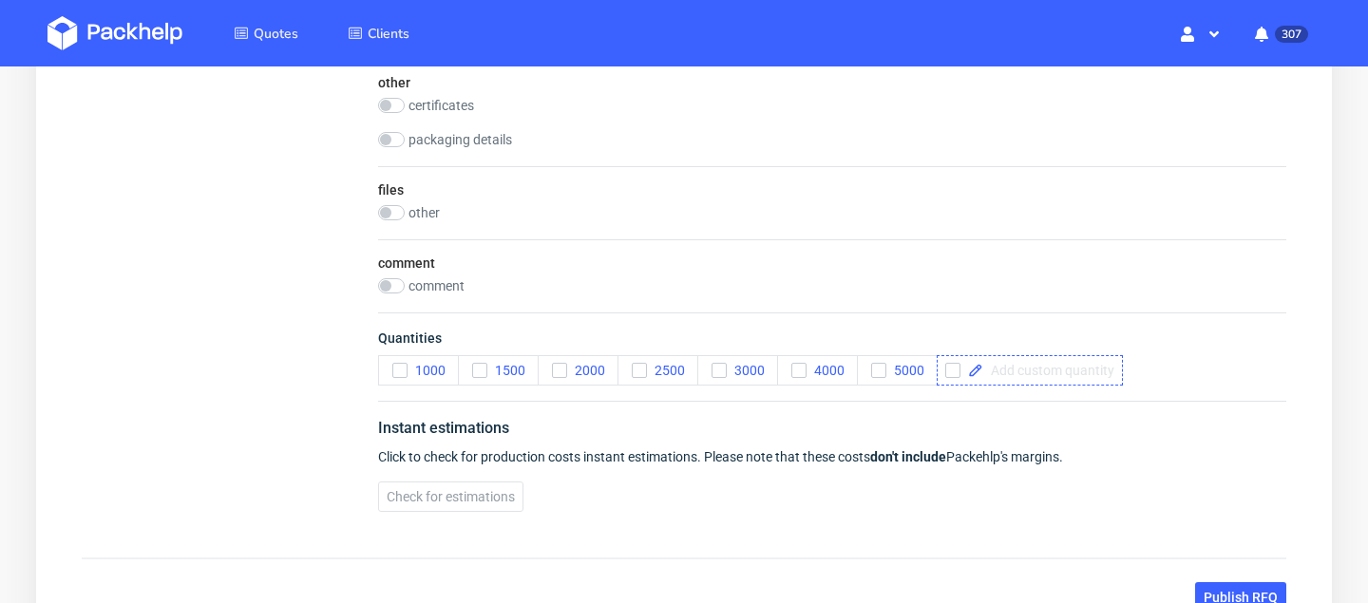
click at [1003, 370] on span at bounding box center [1048, 370] width 131 height 13
checkbox input "true"
click at [842, 189] on div "files other drop" at bounding box center [832, 202] width 908 height 73
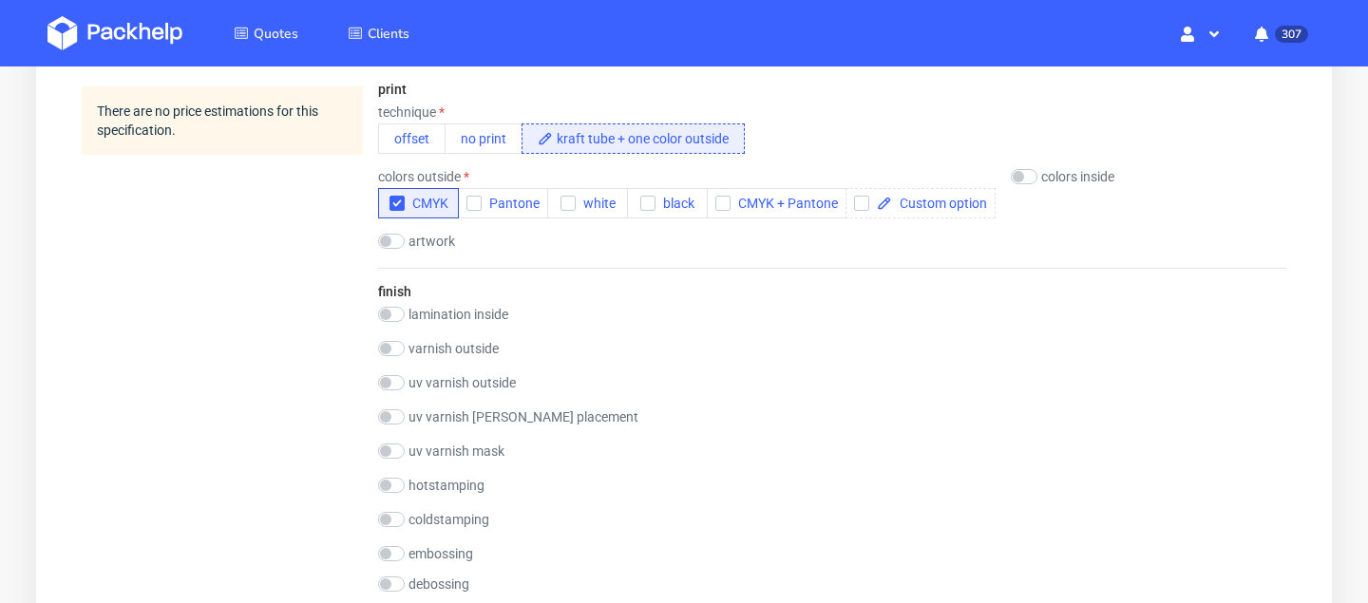
scroll to position [982, 0]
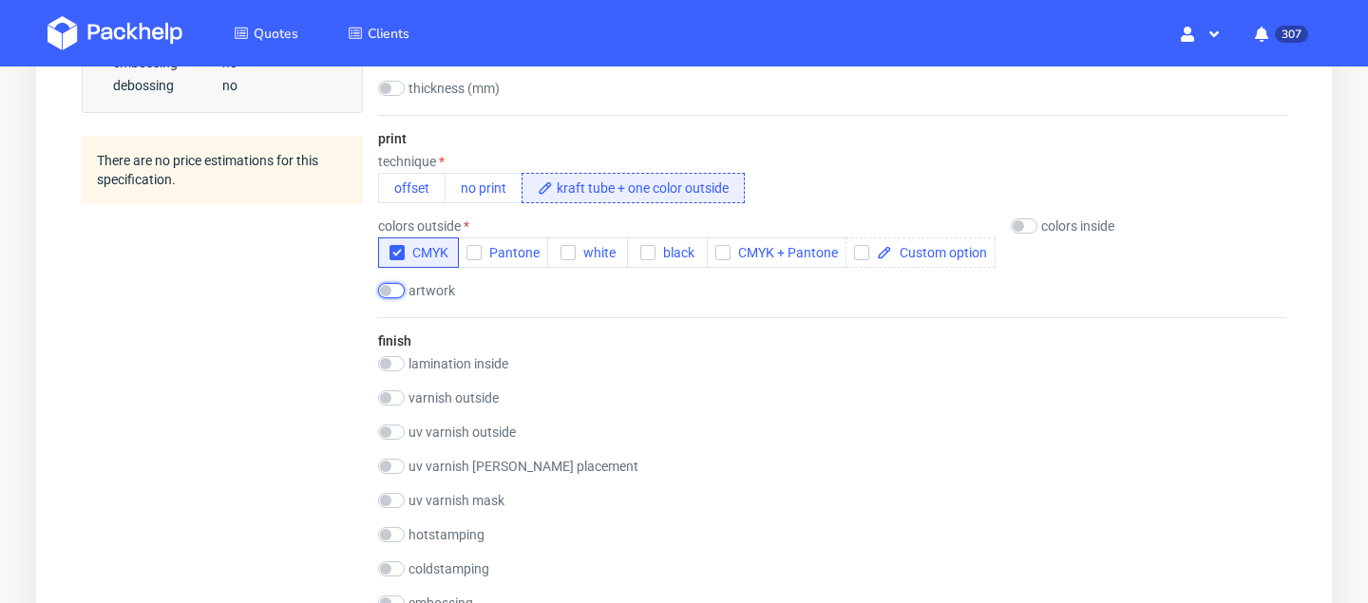
click at [404, 284] on input "checkbox" at bounding box center [391, 290] width 27 height 15
checkbox input "true"
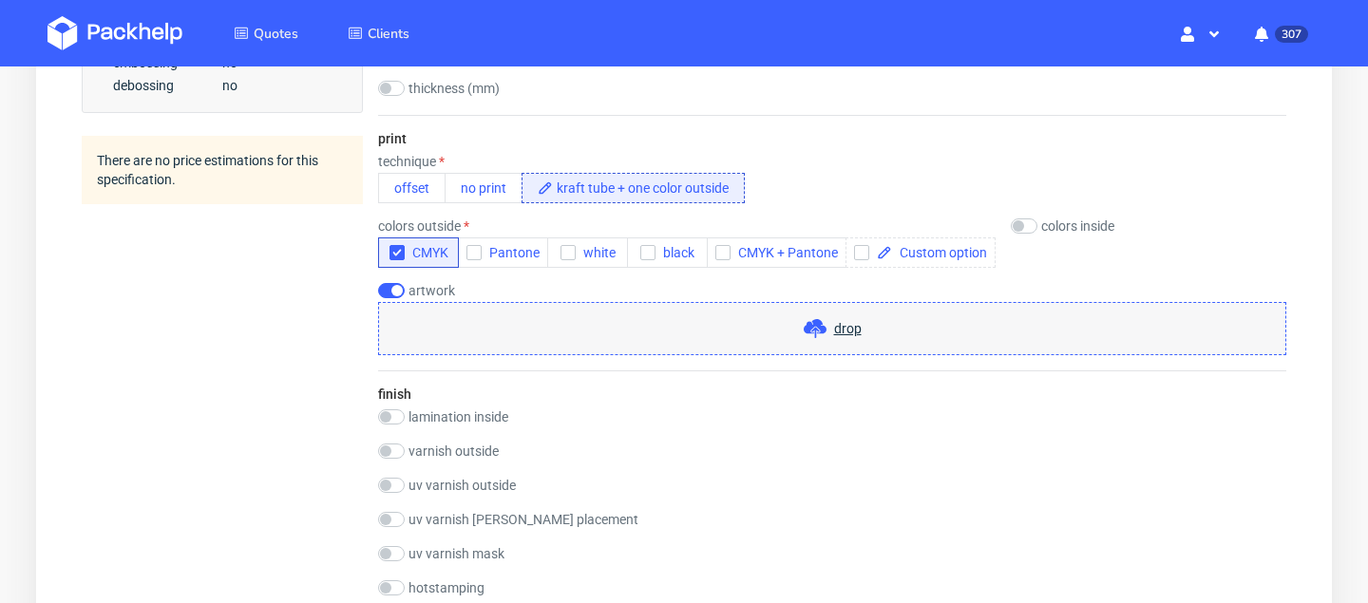
click at [541, 349] on div "drop" at bounding box center [832, 328] width 908 height 53
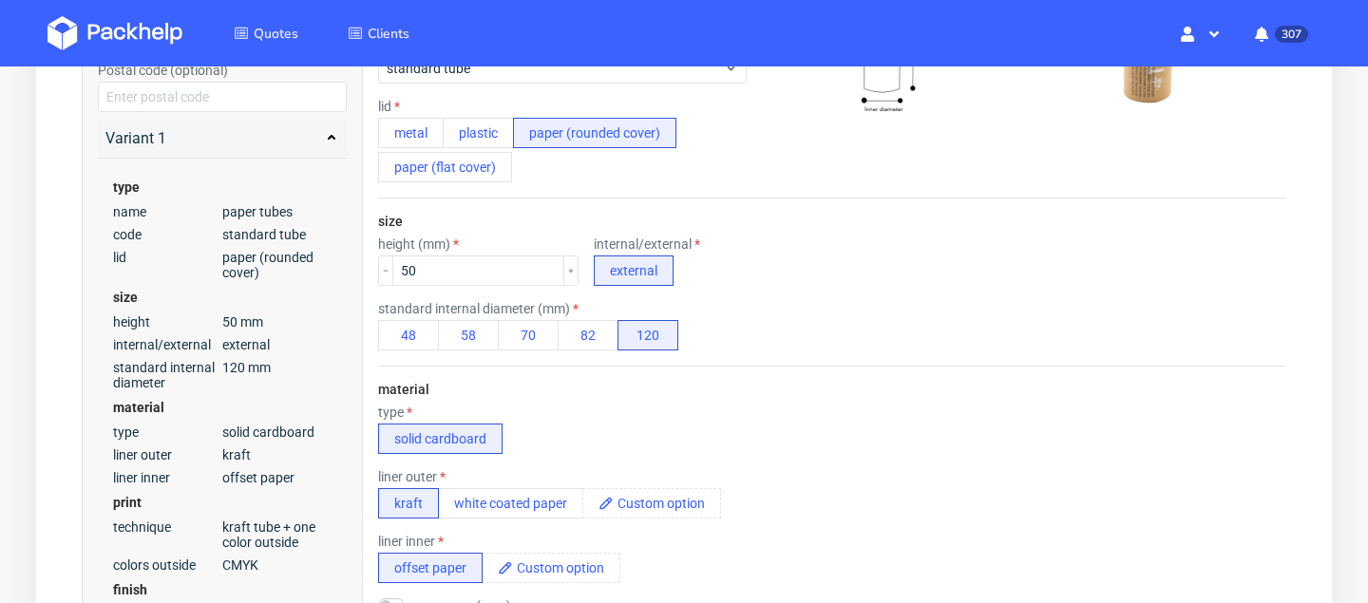
scroll to position [0, 0]
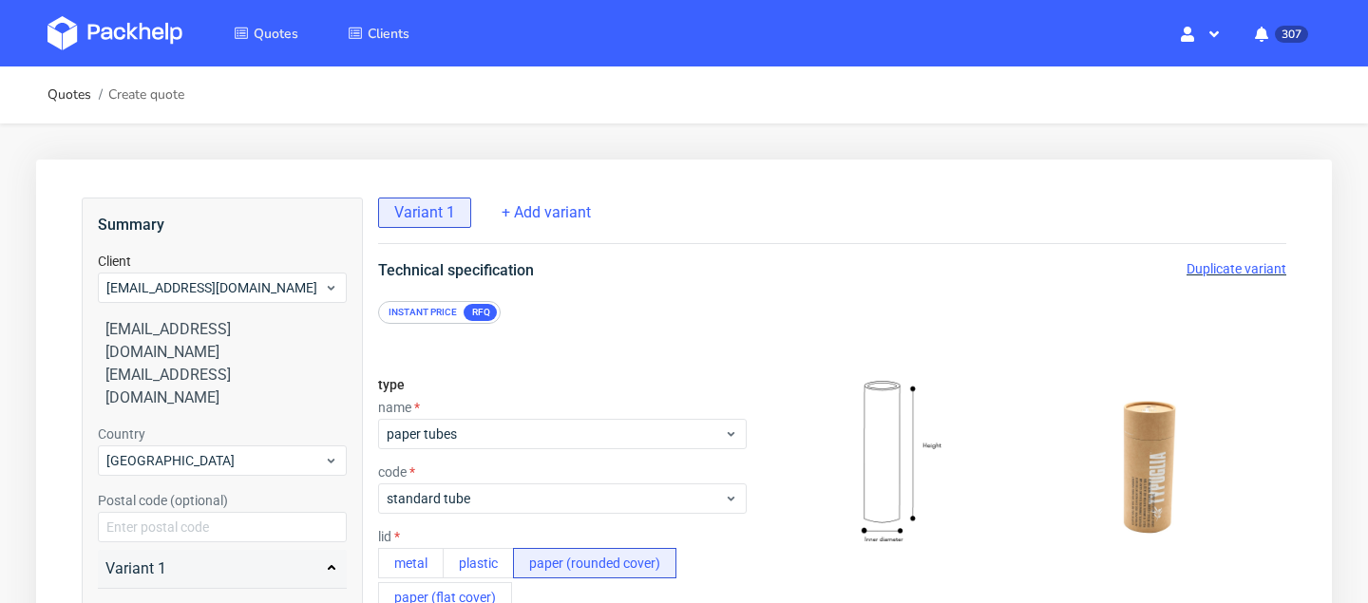
click at [1214, 271] on span "Duplicate variant" at bounding box center [1236, 268] width 100 height 15
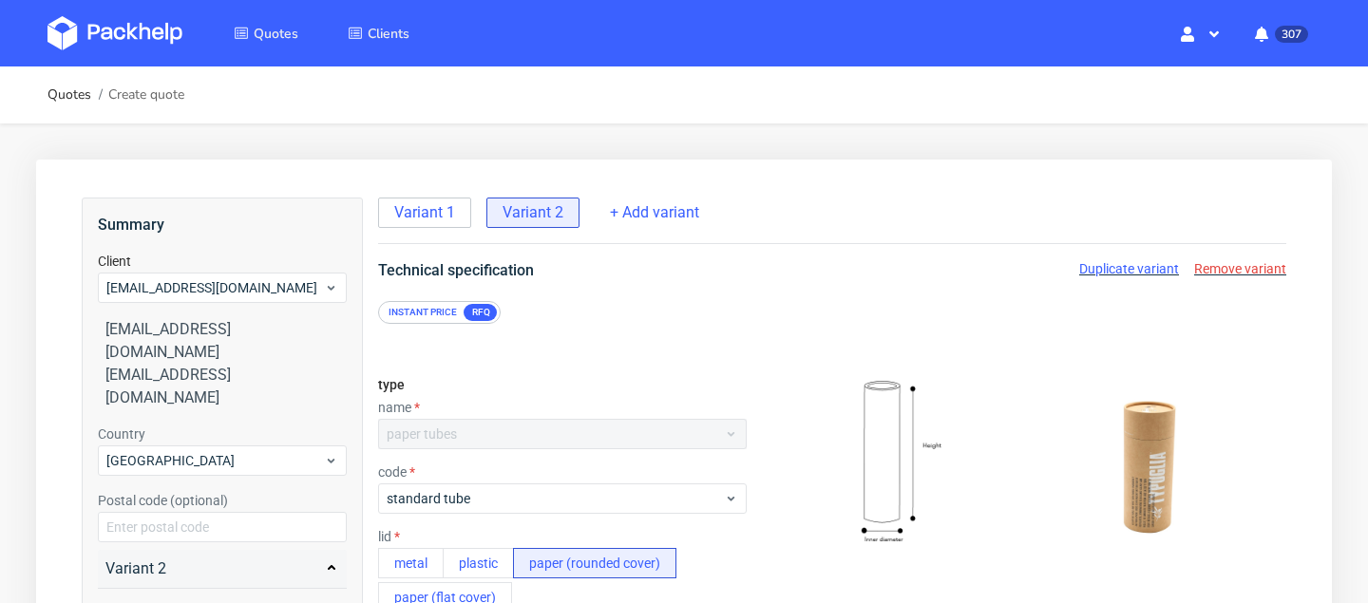
scroll to position [331, 0]
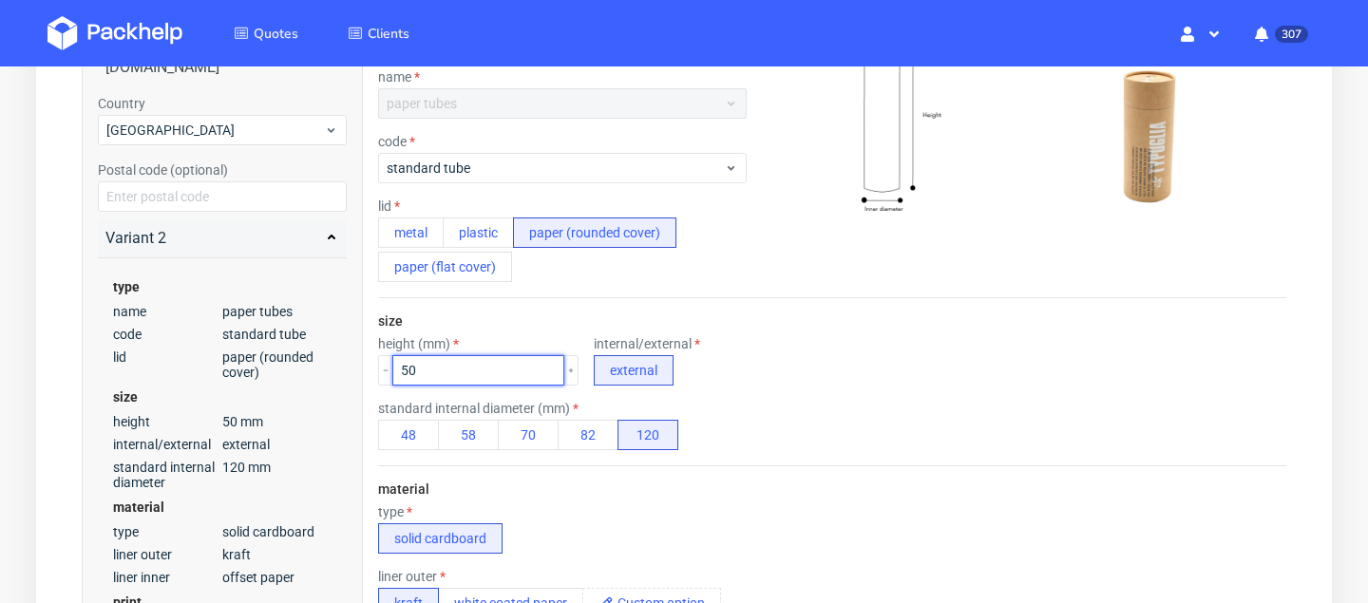
click at [429, 364] on input "50" at bounding box center [478, 370] width 172 height 30
click at [875, 320] on div "size height (mm) 60 internal/external external standard internal diameter (mm) …" at bounding box center [832, 381] width 908 height 167
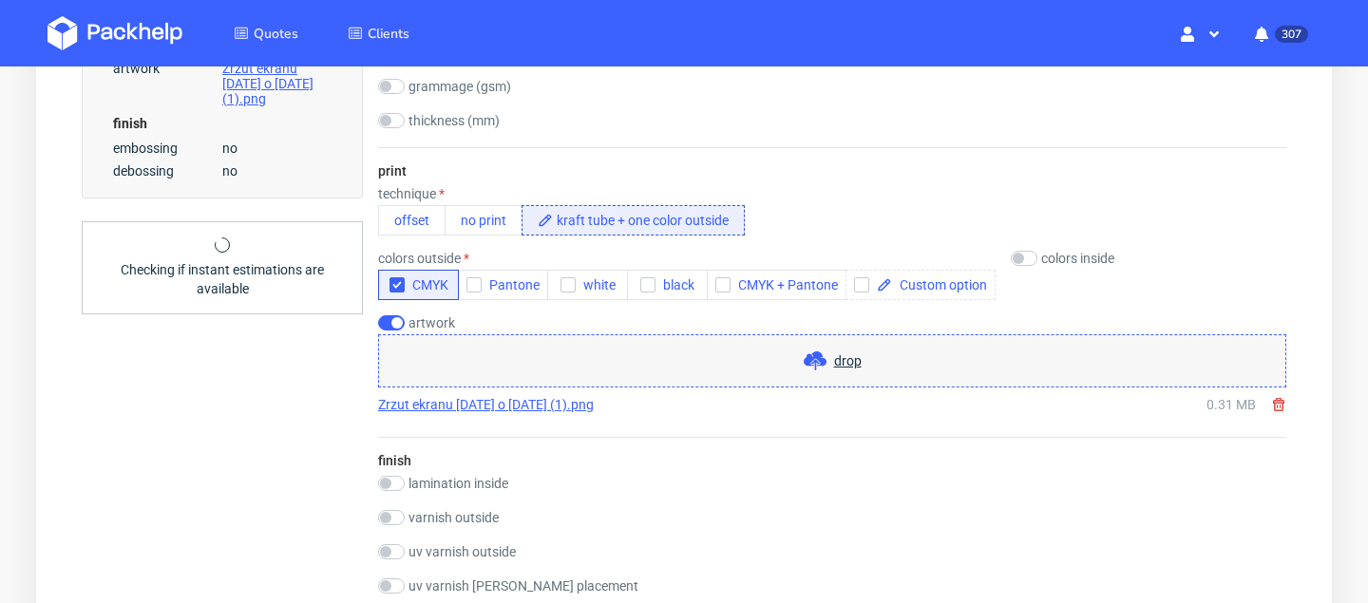
scroll to position [483, 0]
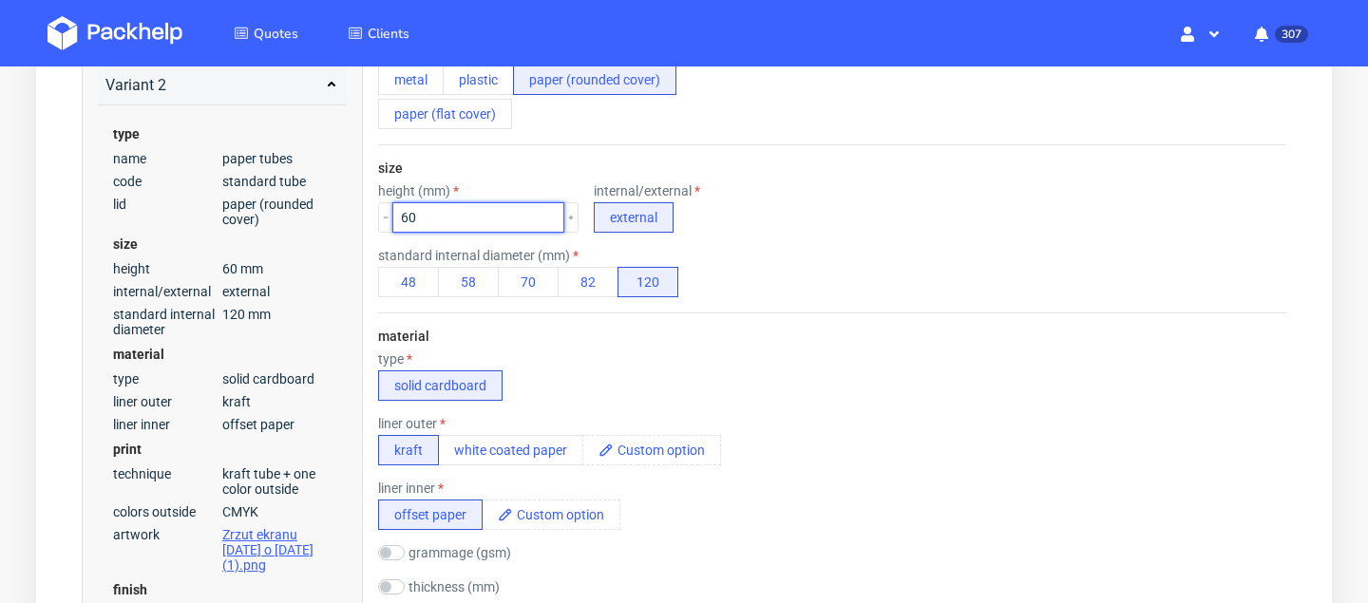
click at [460, 218] on input "60" at bounding box center [478, 217] width 172 height 30
type input "600"
click at [806, 213] on div "height (mm) 600 internal/external external" at bounding box center [832, 207] width 908 height 49
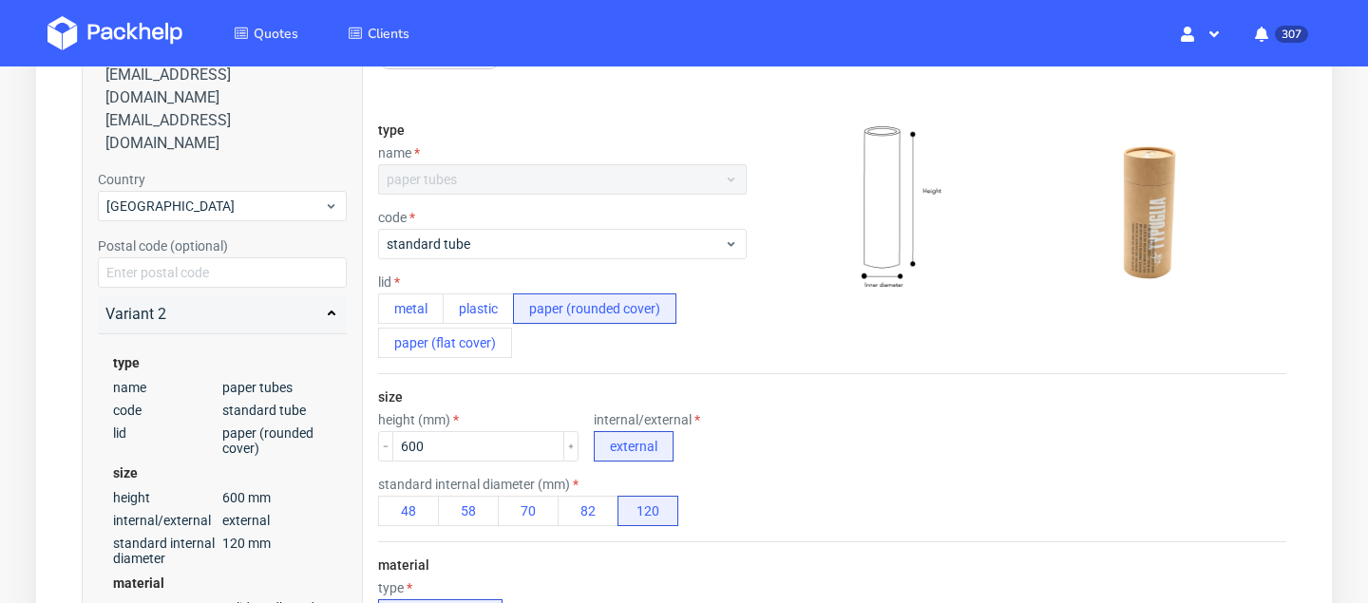
scroll to position [0, 0]
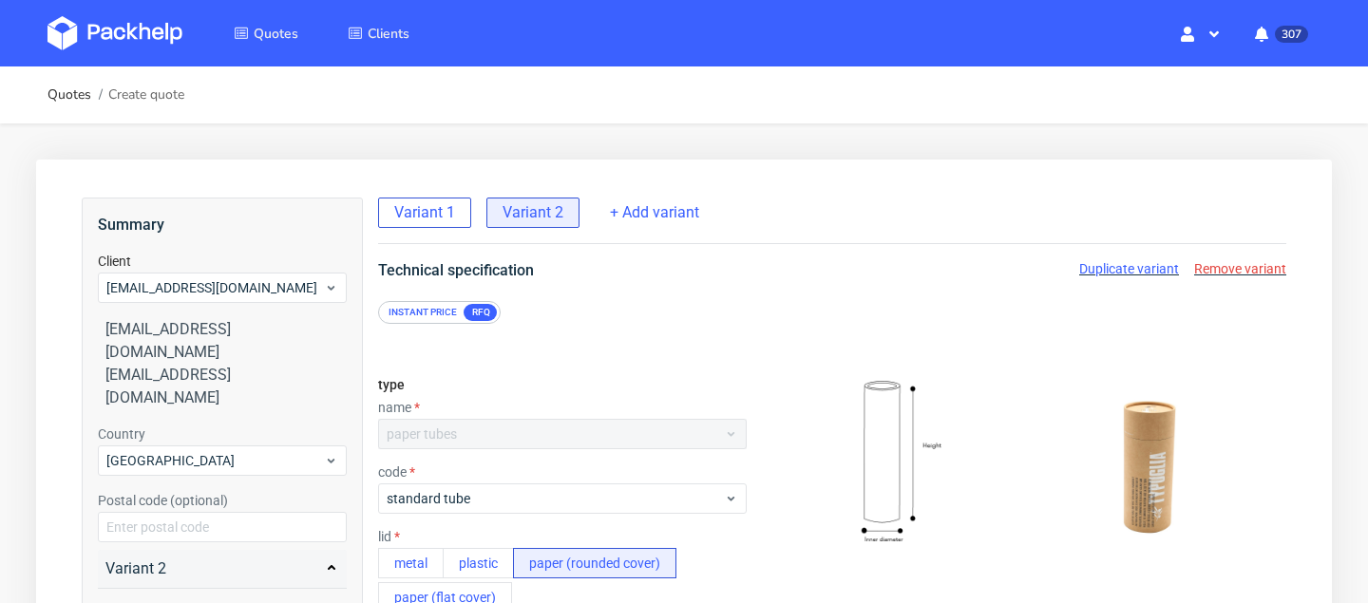
click at [434, 208] on span "Variant 1" at bounding box center [424, 212] width 61 height 21
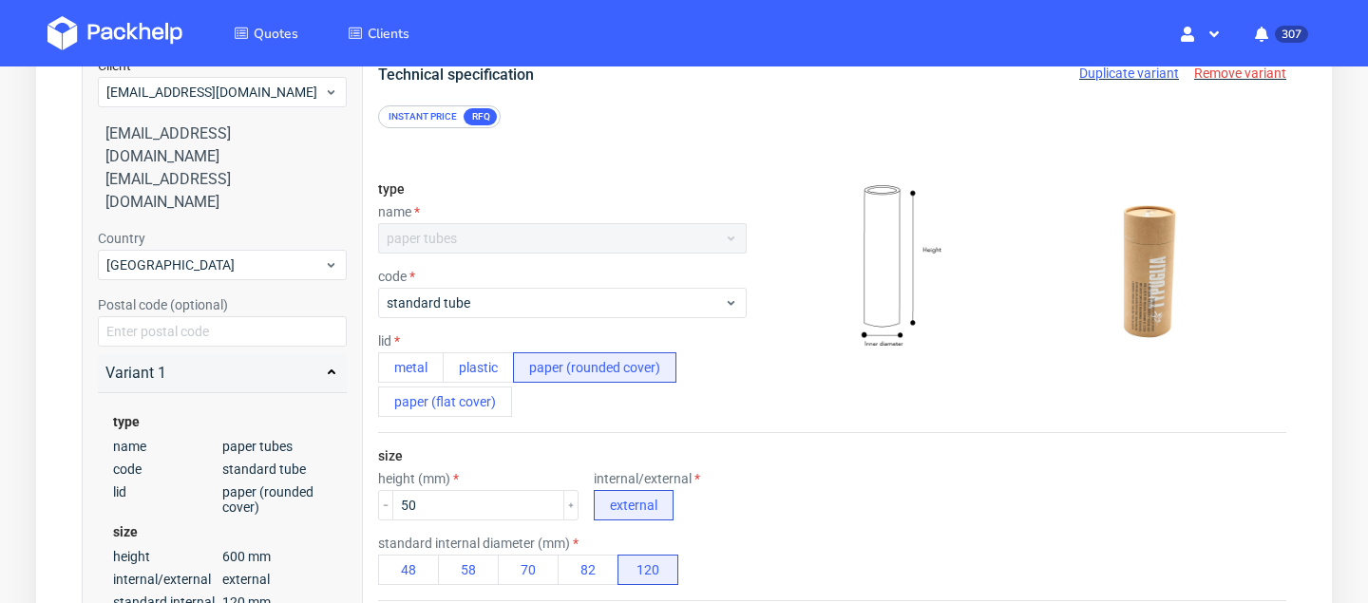
scroll to position [259, 0]
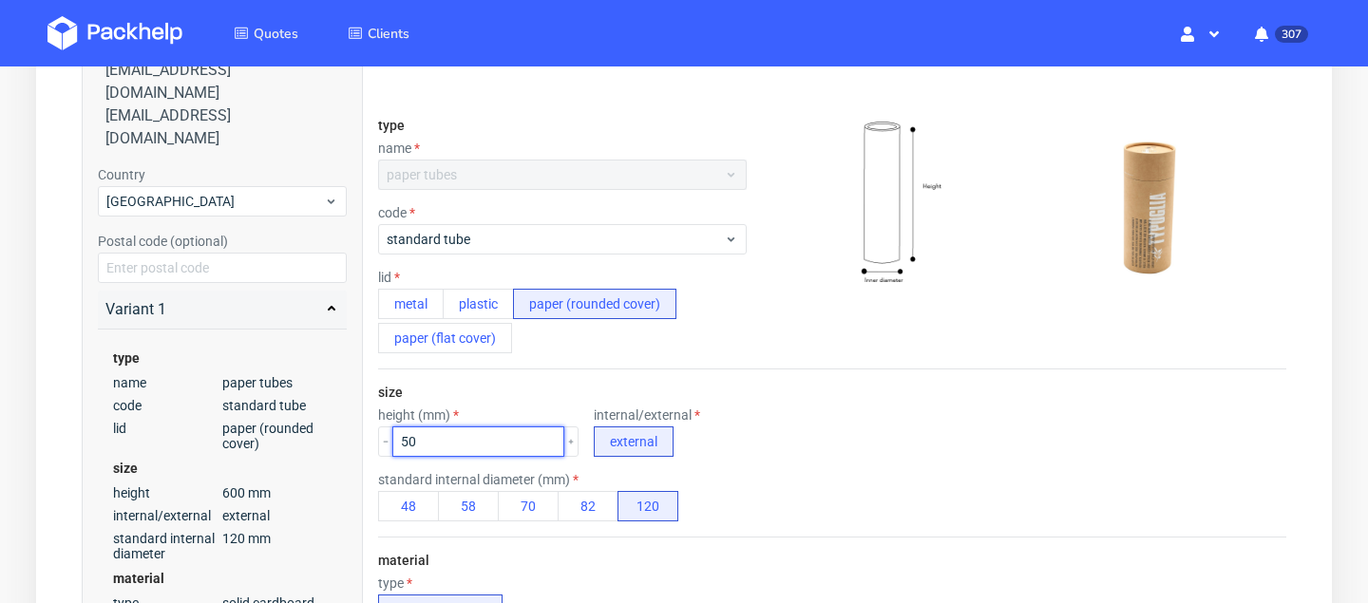
click at [447, 448] on input "50" at bounding box center [478, 441] width 172 height 30
type input "500"
click at [854, 343] on div "type name paper tubes code standard tube lid metal plastic paper (rounded cover…" at bounding box center [832, 236] width 908 height 267
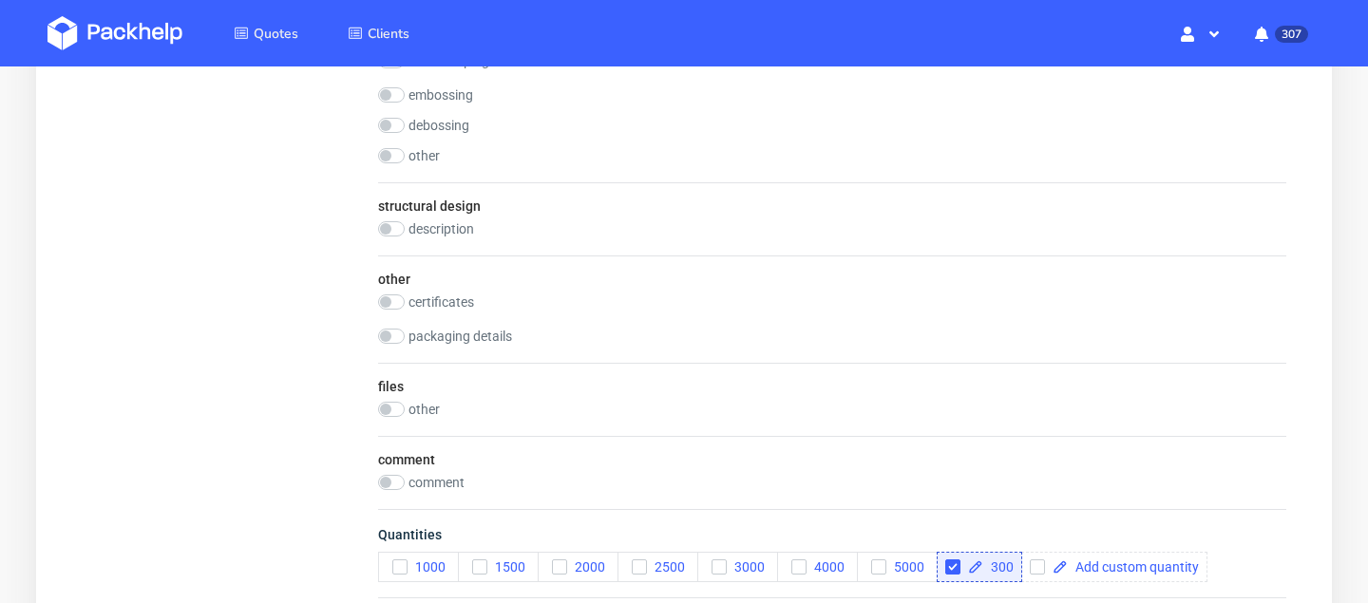
scroll to position [1810, 0]
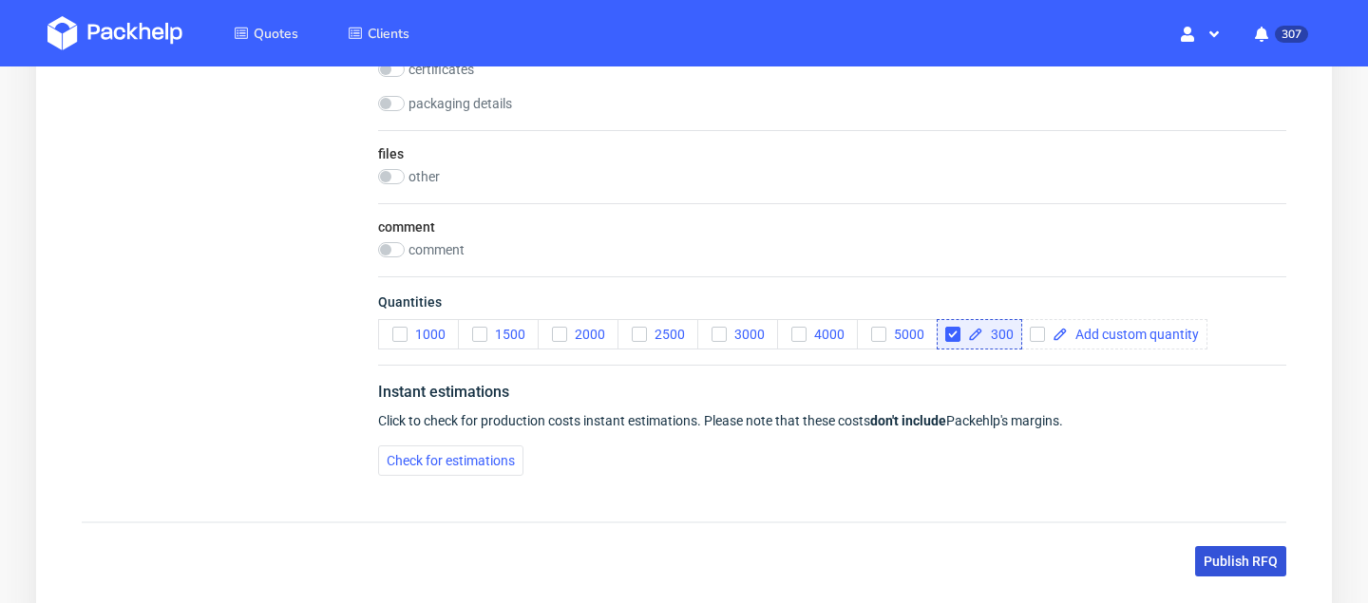
click at [1247, 551] on button "Publish RFQ" at bounding box center [1240, 561] width 91 height 30
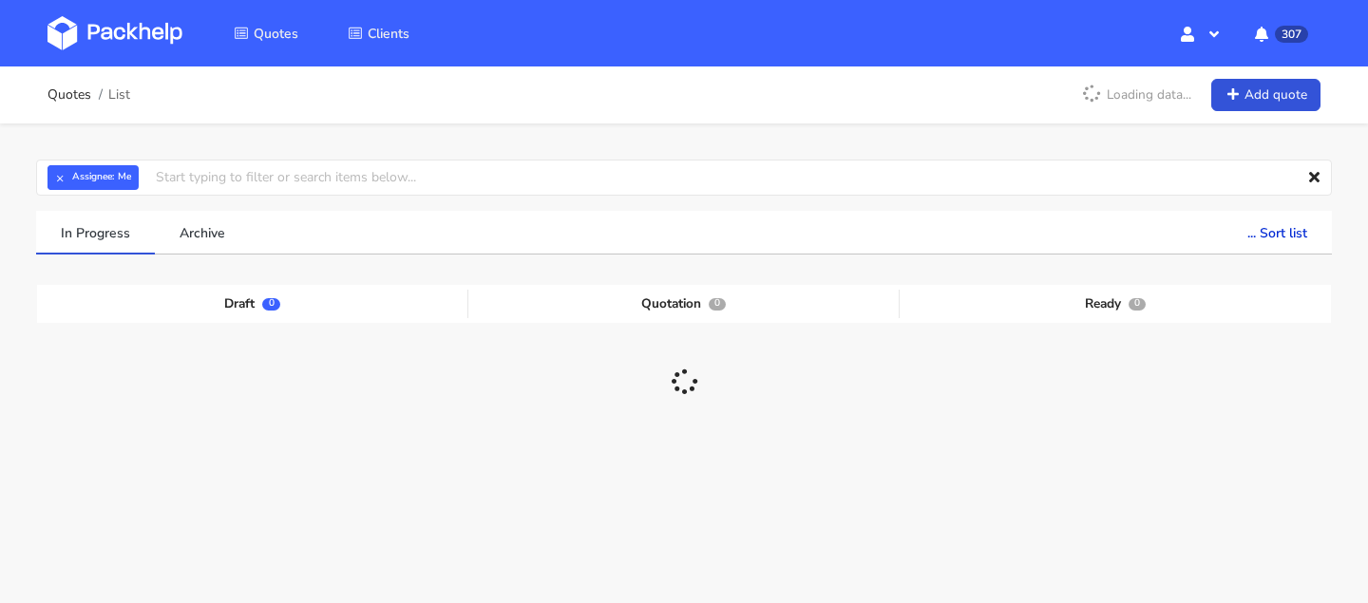
scroll to position [124, 0]
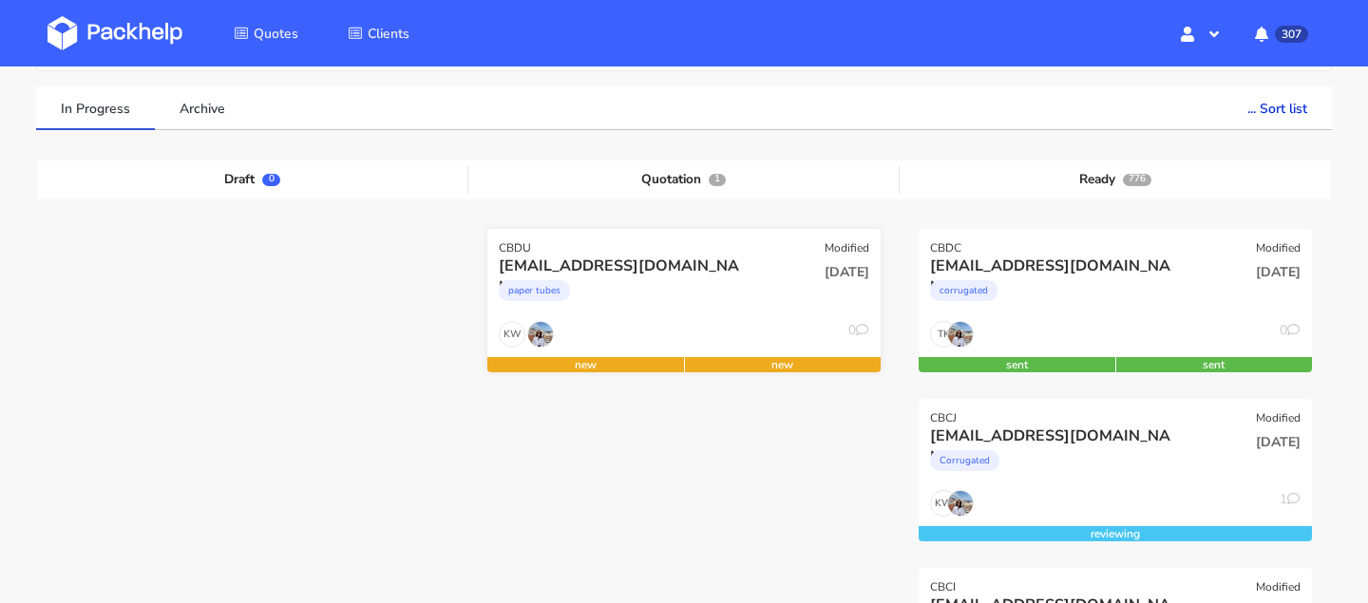
click at [721, 303] on div "paper tubes" at bounding box center [625, 295] width 252 height 38
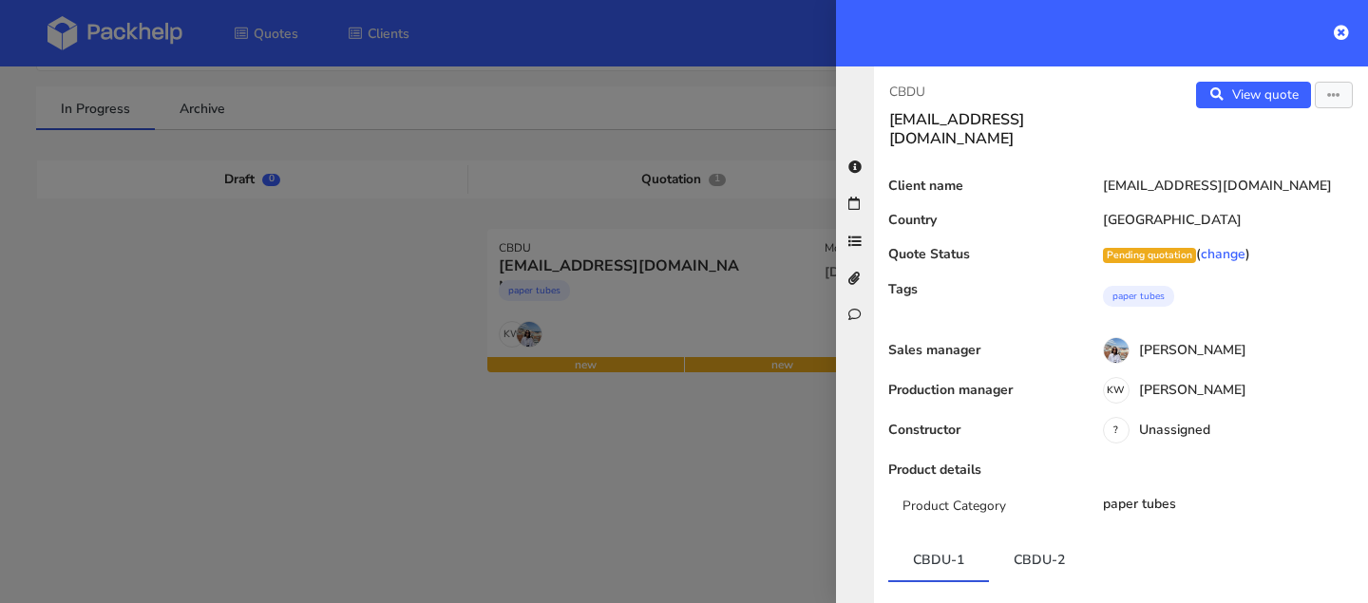
click at [922, 86] on p "CBDU" at bounding box center [997, 92] width 217 height 21
copy div "CBDU"
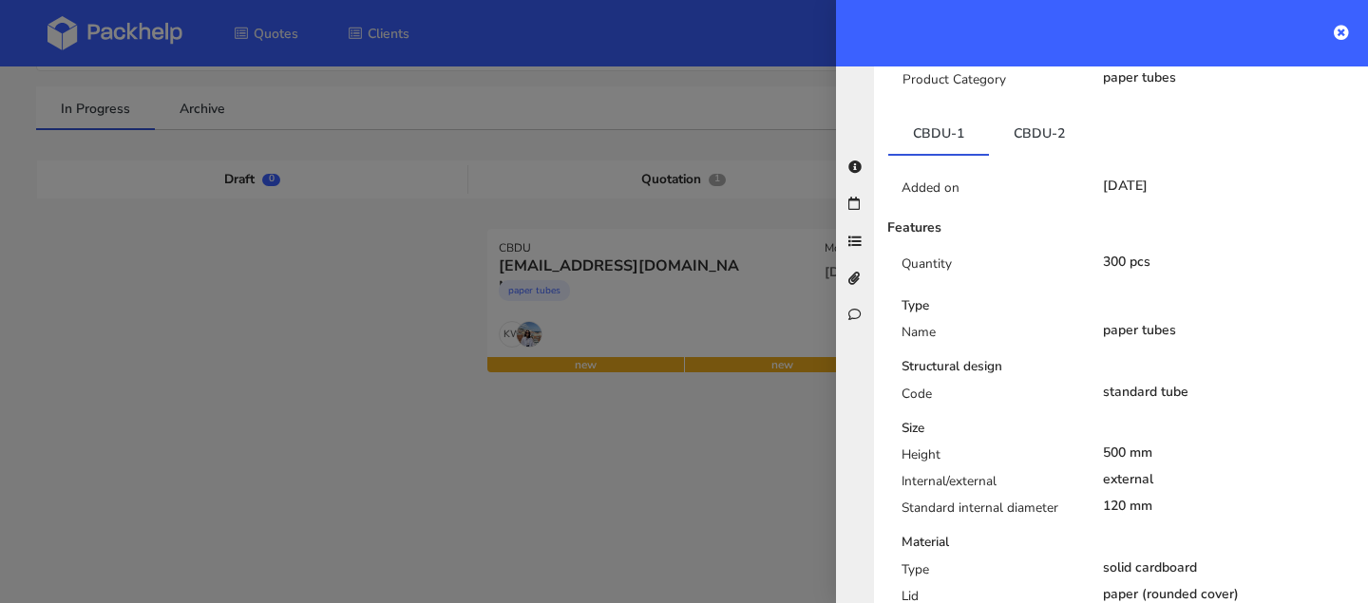
scroll to position [0, 0]
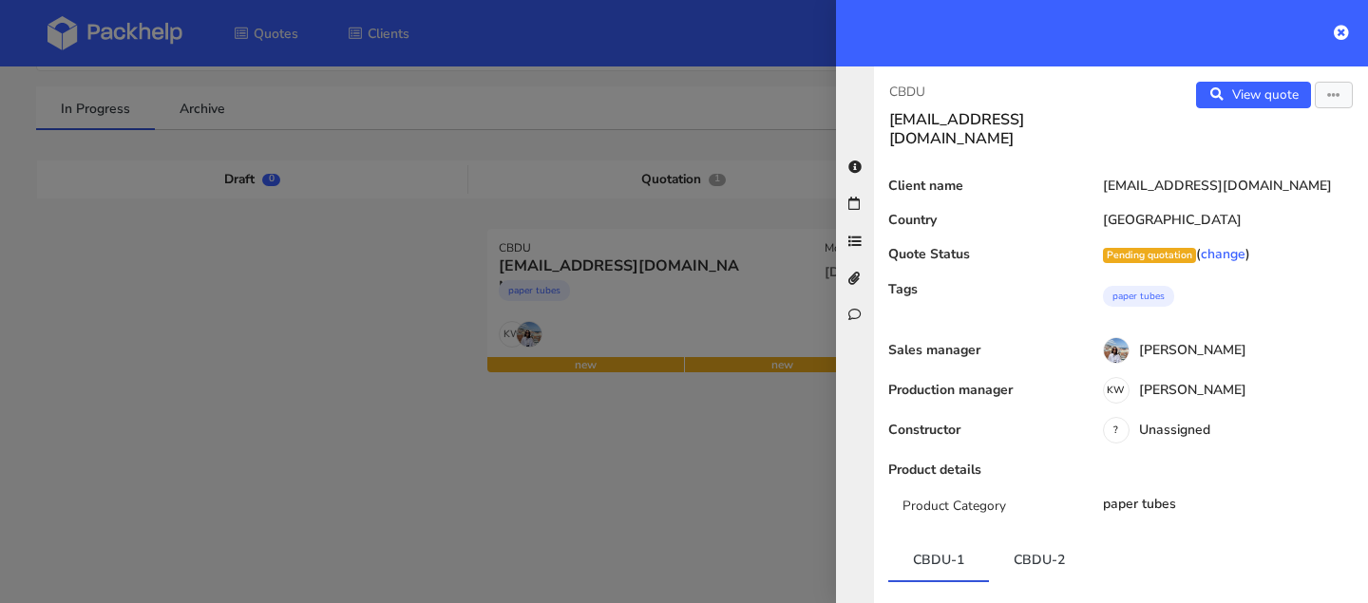
click at [1241, 79] on div "CBDU arek@bohemisoul.com View quote Edit quote Client name arek@bohemisoul.com …" at bounding box center [1121, 334] width 494 height 537
click at [1260, 72] on div "CBDU arek@bohemisoul.com View quote Edit quote Client name arek@bohemisoul.com …" at bounding box center [1121, 334] width 494 height 537
click at [667, 223] on div at bounding box center [684, 301] width 1368 height 603
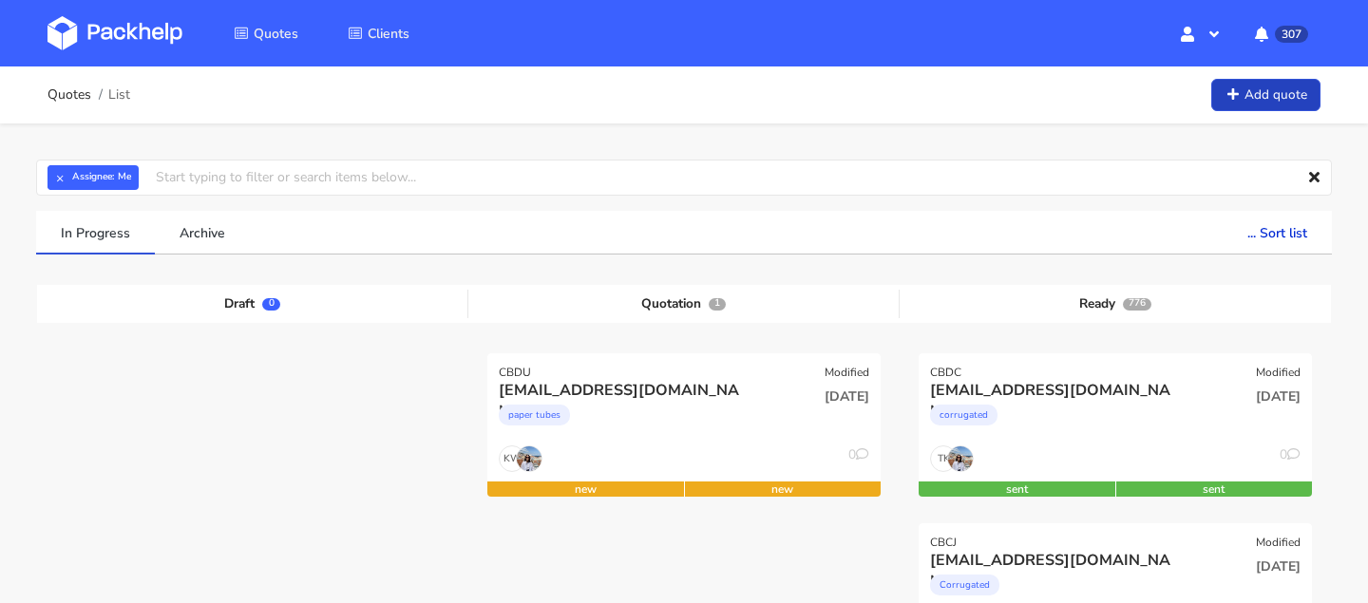
click at [1295, 112] on div "Quotes List Add quote" at bounding box center [683, 95] width 1273 height 38
click at [1238, 106] on link "Add quote" at bounding box center [1265, 95] width 109 height 33
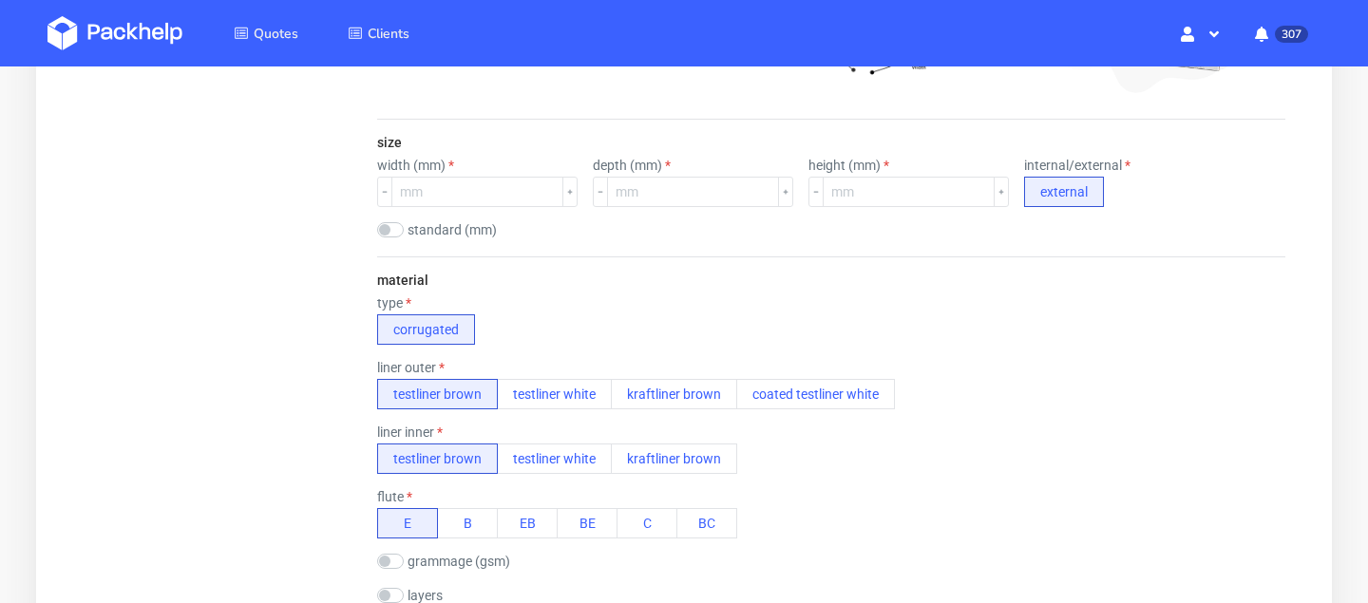
scroll to position [101, 0]
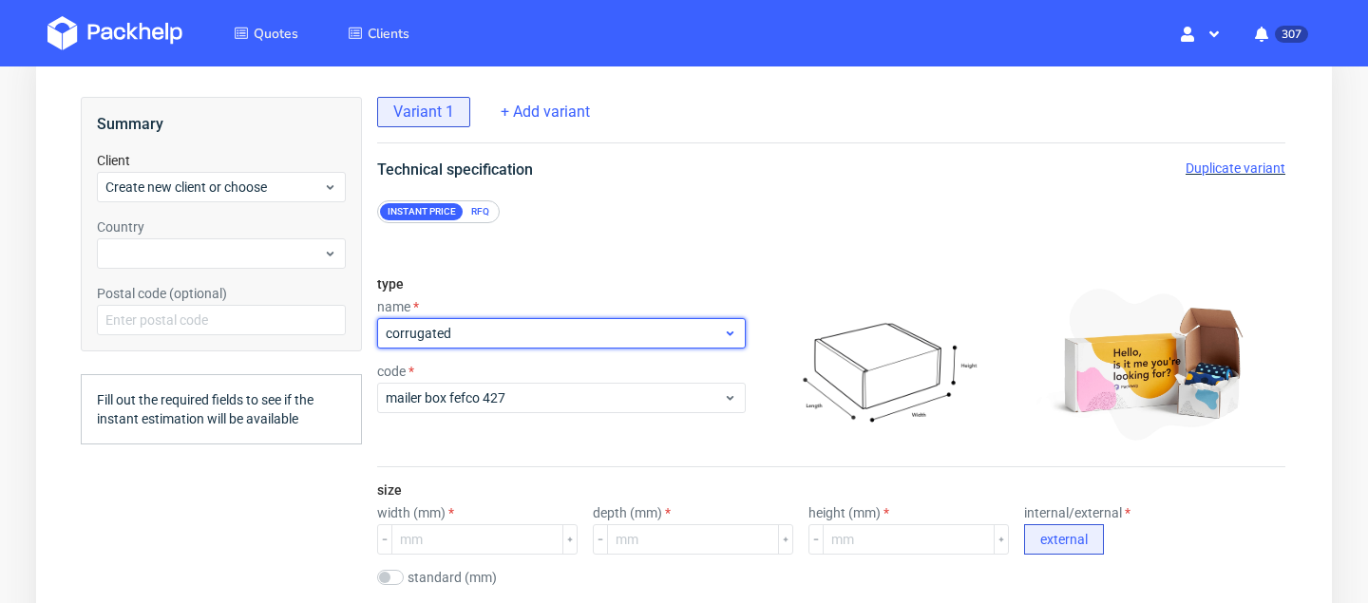
click at [590, 344] on div "corrugated" at bounding box center [561, 333] width 369 height 30
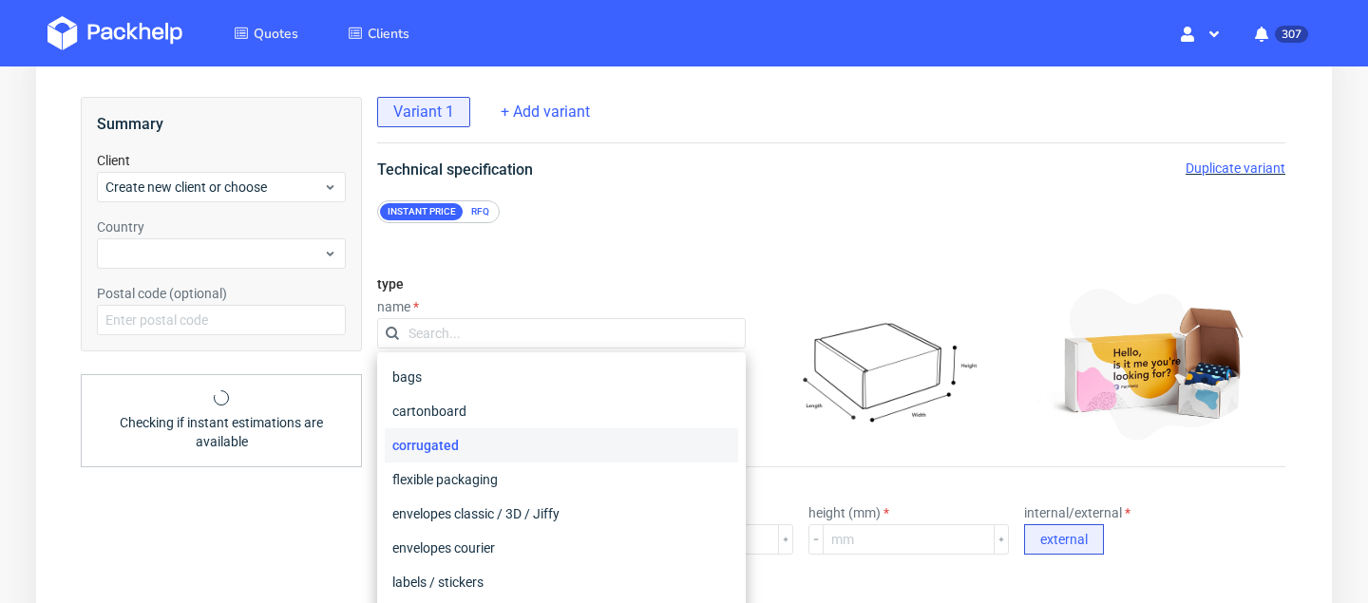
click at [484, 221] on div "Instant price RFQ" at bounding box center [438, 211] width 123 height 23
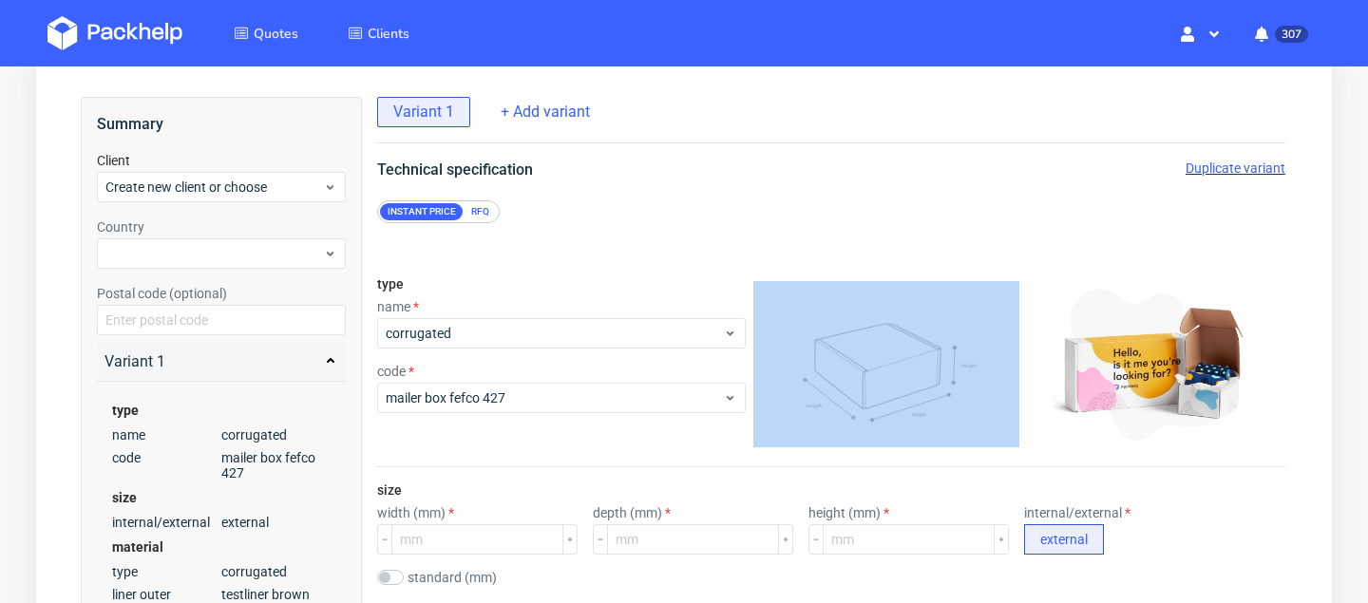
click at [484, 221] on div "Instant price RFQ" at bounding box center [438, 211] width 123 height 23
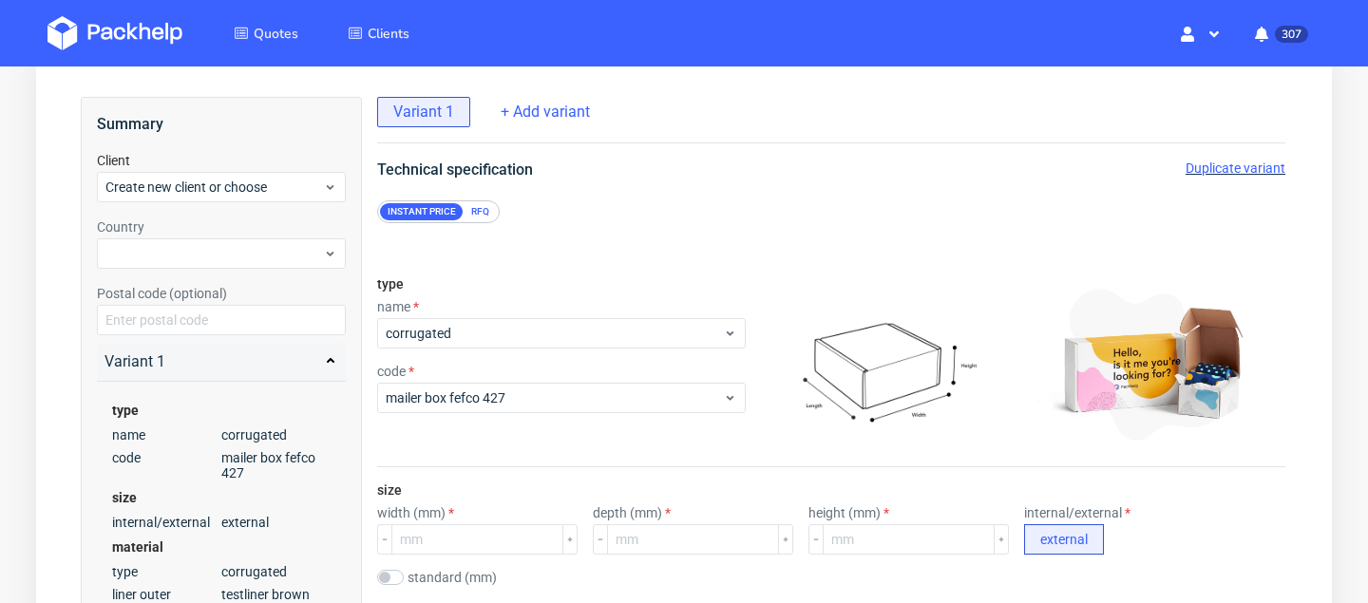
click at [470, 217] on div "RFQ" at bounding box center [480, 211] width 33 height 17
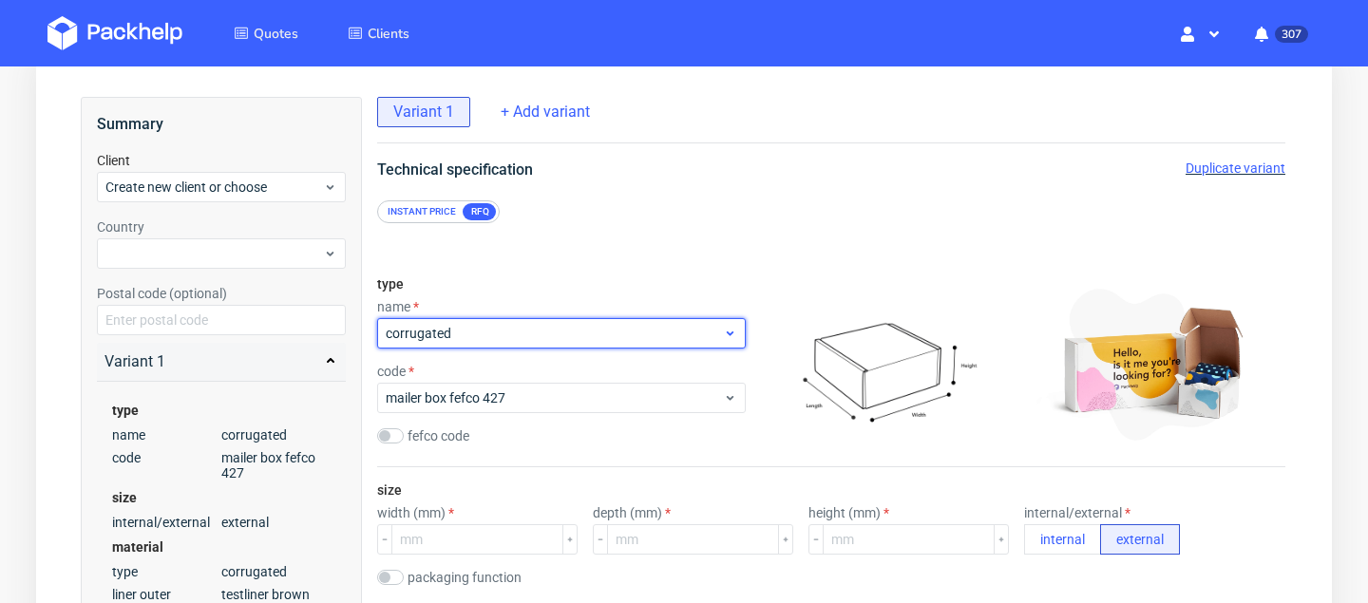
click at [573, 321] on div "corrugated" at bounding box center [561, 333] width 369 height 30
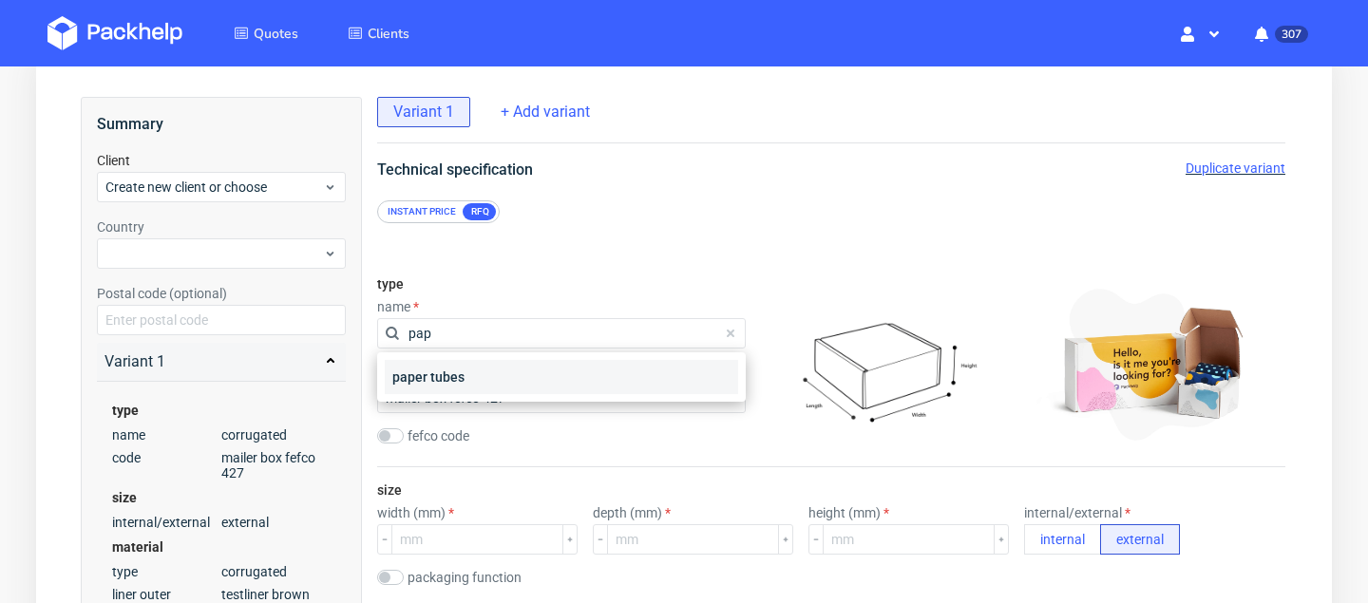
type input "pap"
click at [552, 369] on div "paper tubes" at bounding box center [561, 377] width 353 height 34
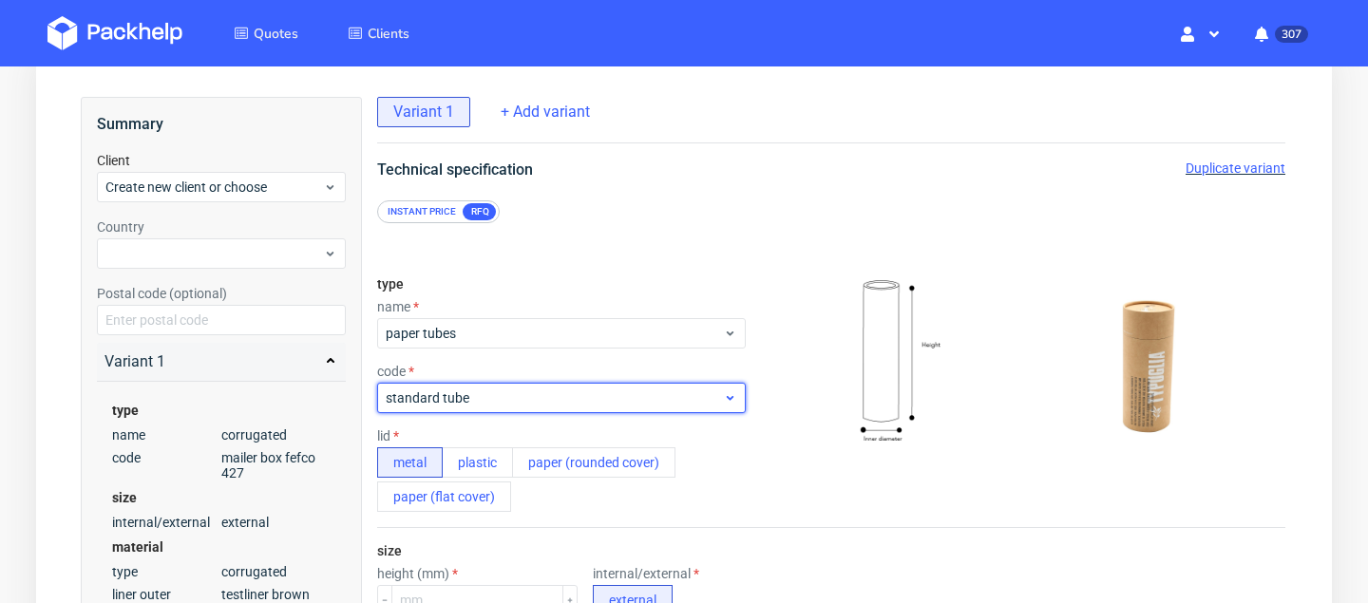
click at [557, 398] on span "standard tube" at bounding box center [554, 397] width 337 height 19
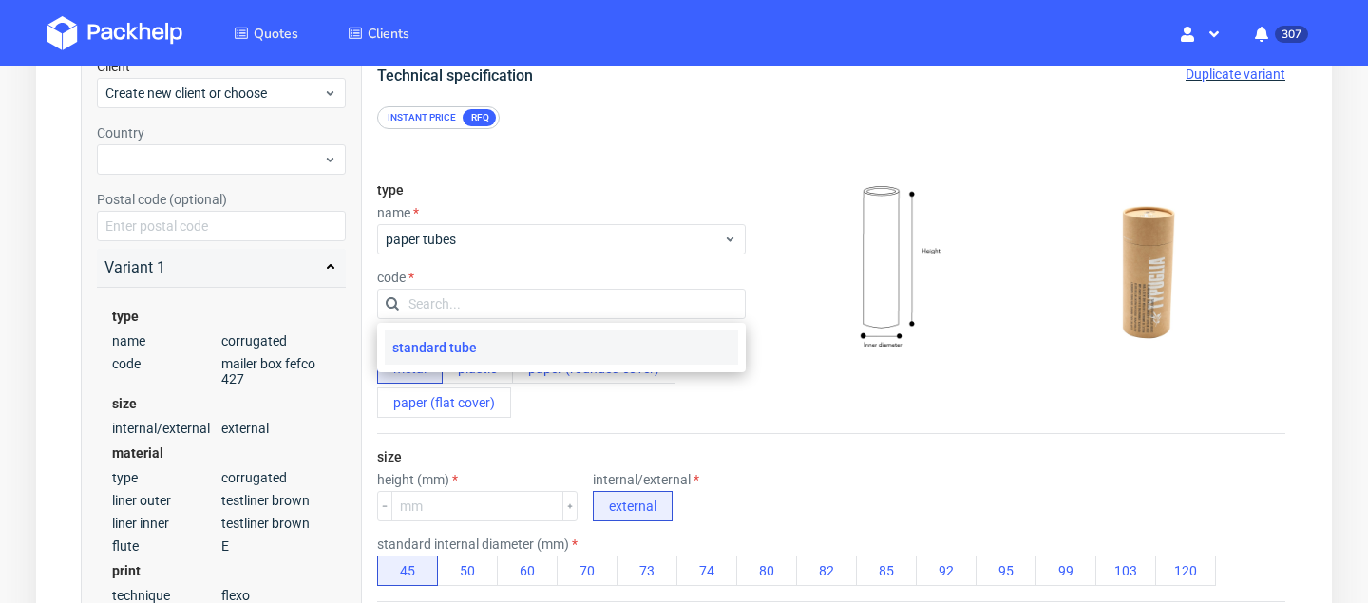
click at [791, 382] on div "type name paper tubes code lid metal plastic paper (rounded cover) paper (flat …" at bounding box center [831, 300] width 908 height 267
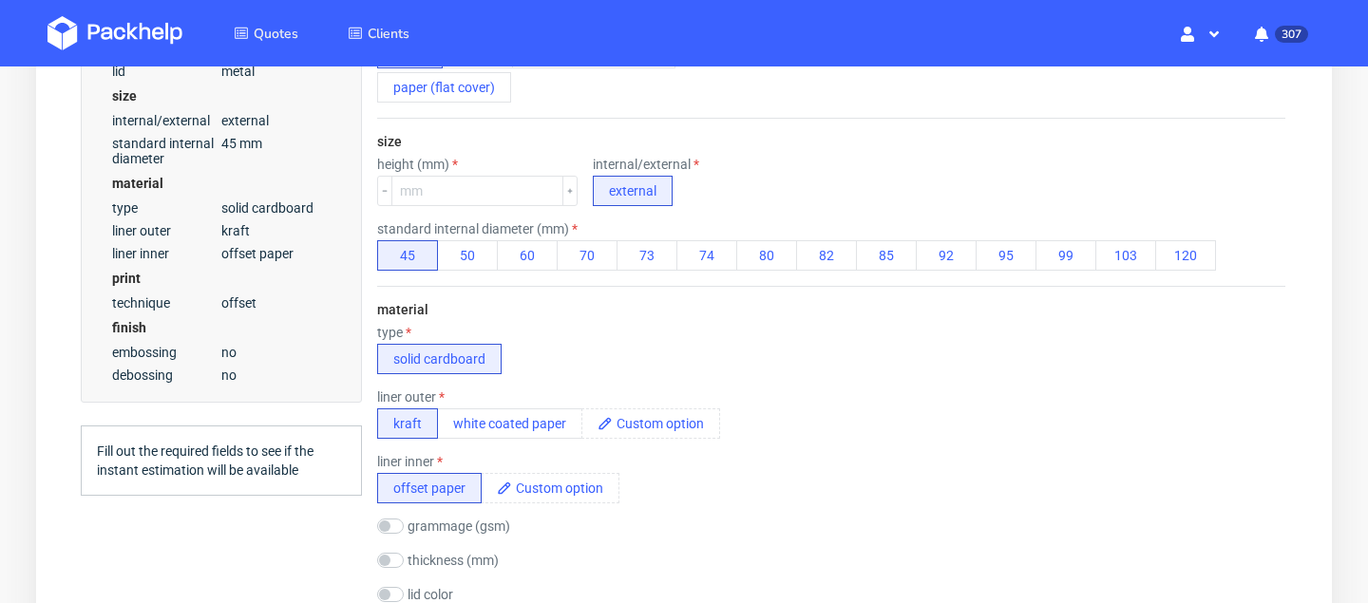
scroll to position [474, 0]
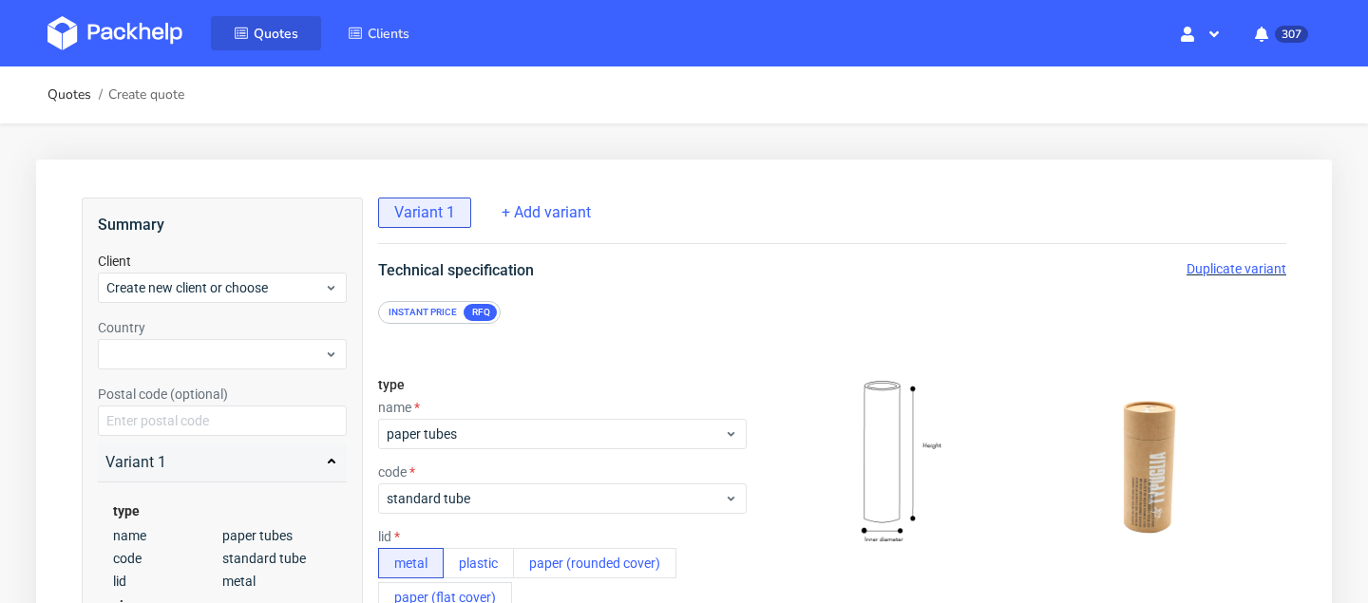
scroll to position [0, 1]
click at [284, 19] on link "Quotes" at bounding box center [266, 33] width 110 height 34
